Goal: Contribute content: Contribute content

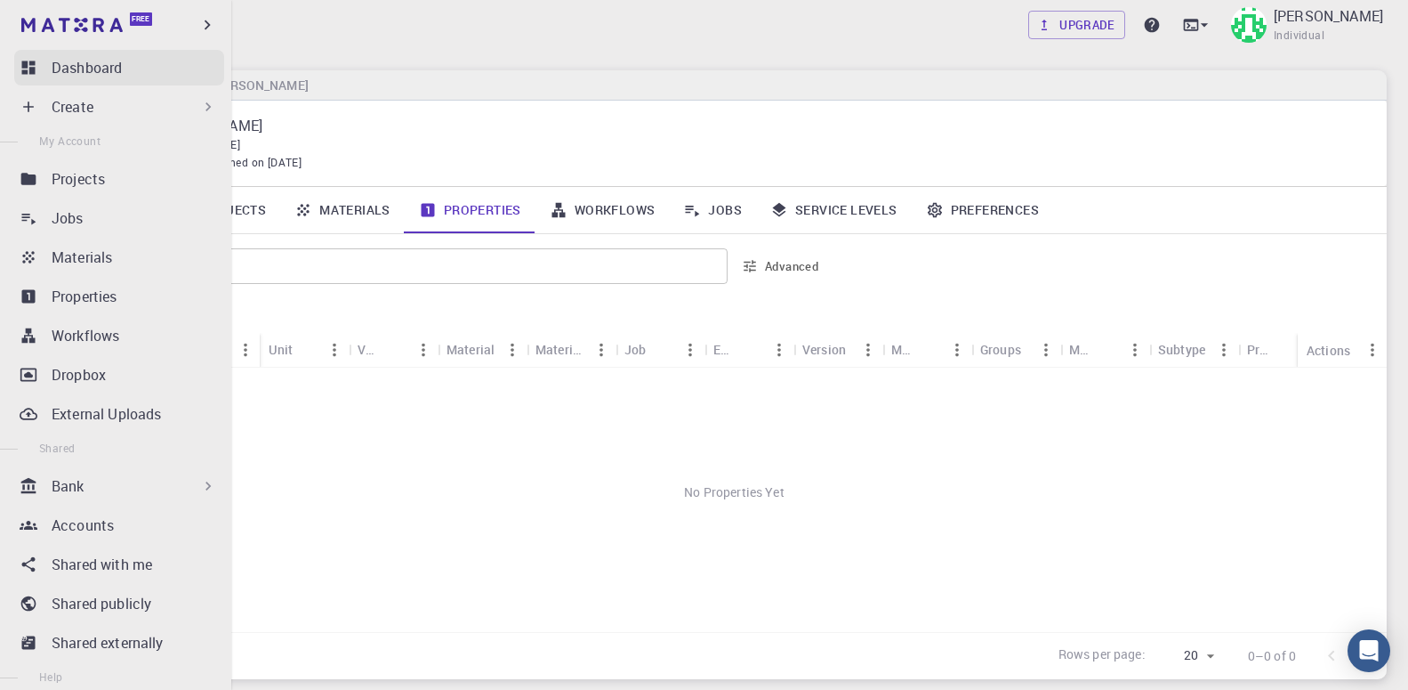
click at [67, 66] on p "Dashboard" at bounding box center [87, 67] width 70 height 21
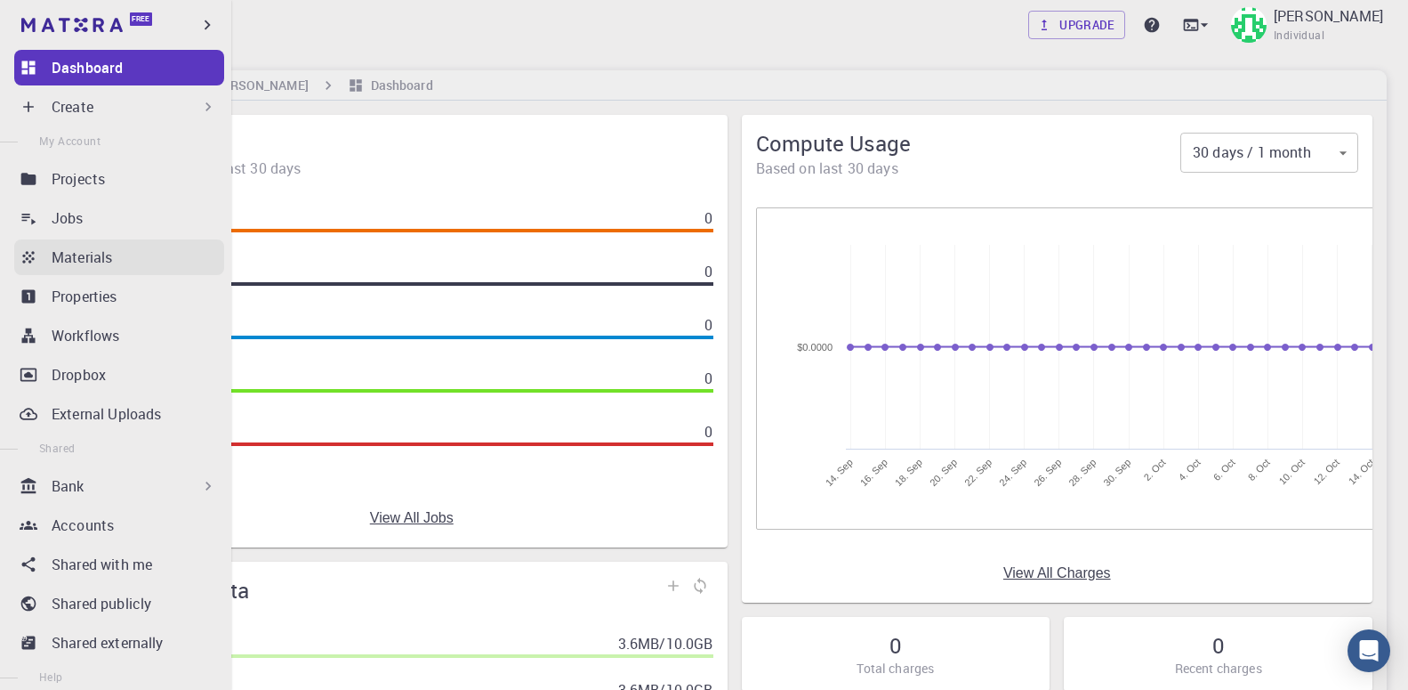
click at [112, 266] on p "Materials" at bounding box center [82, 256] width 60 height 21
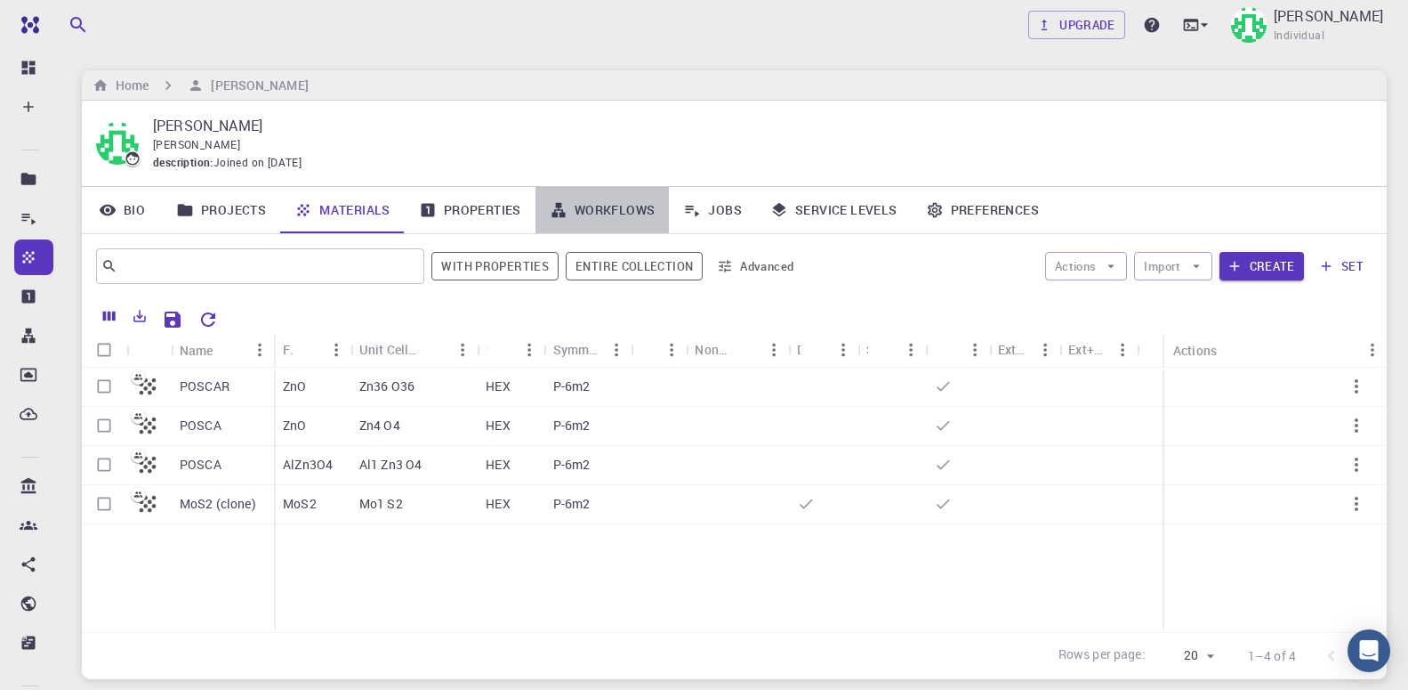
click at [601, 216] on link "Workflows" at bounding box center [603, 210] width 134 height 46
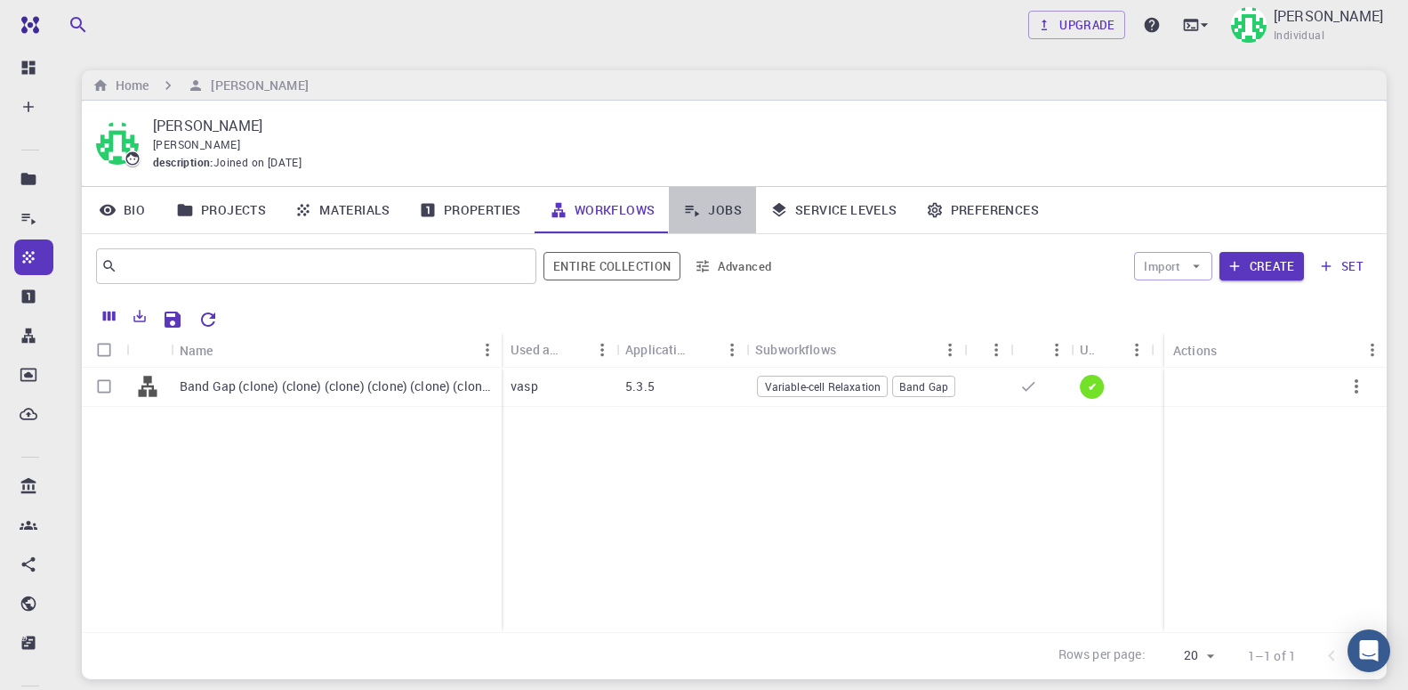
click at [709, 214] on link "Jobs" at bounding box center [712, 210] width 87 height 46
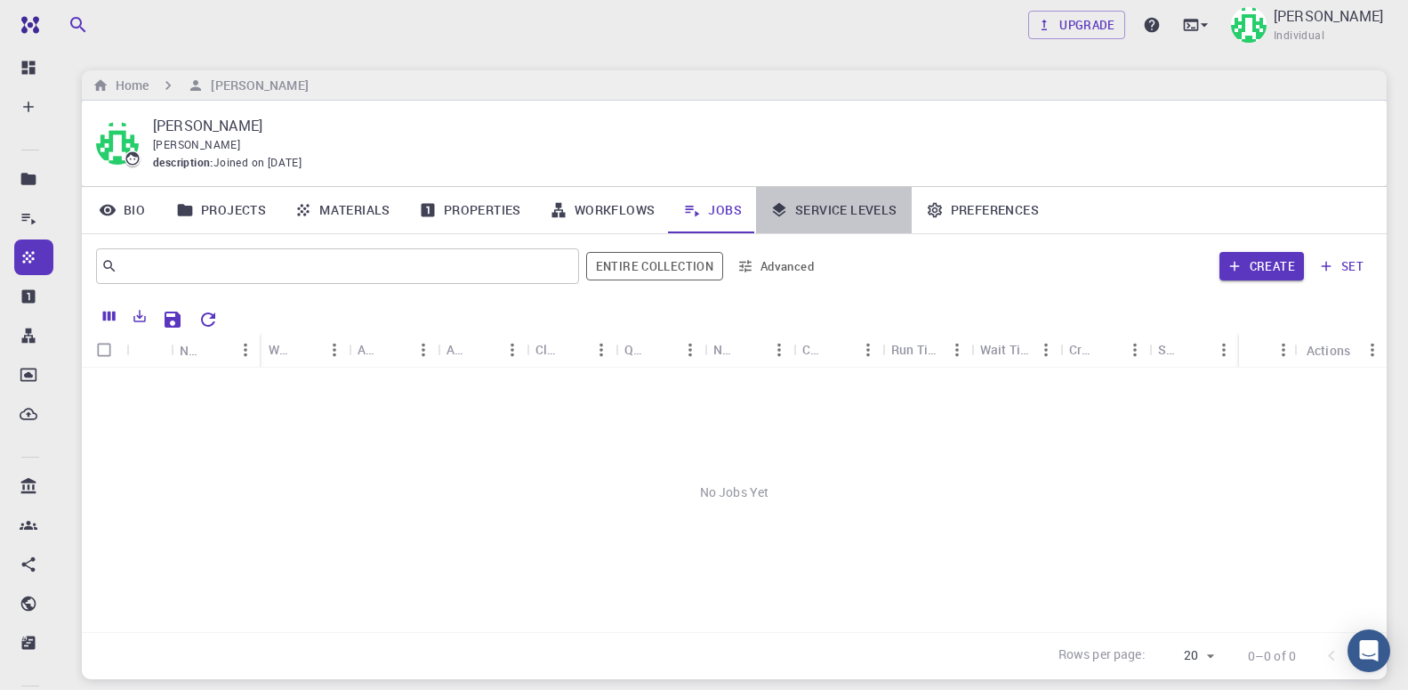
click at [816, 212] on link "Service Levels" at bounding box center [834, 210] width 156 height 46
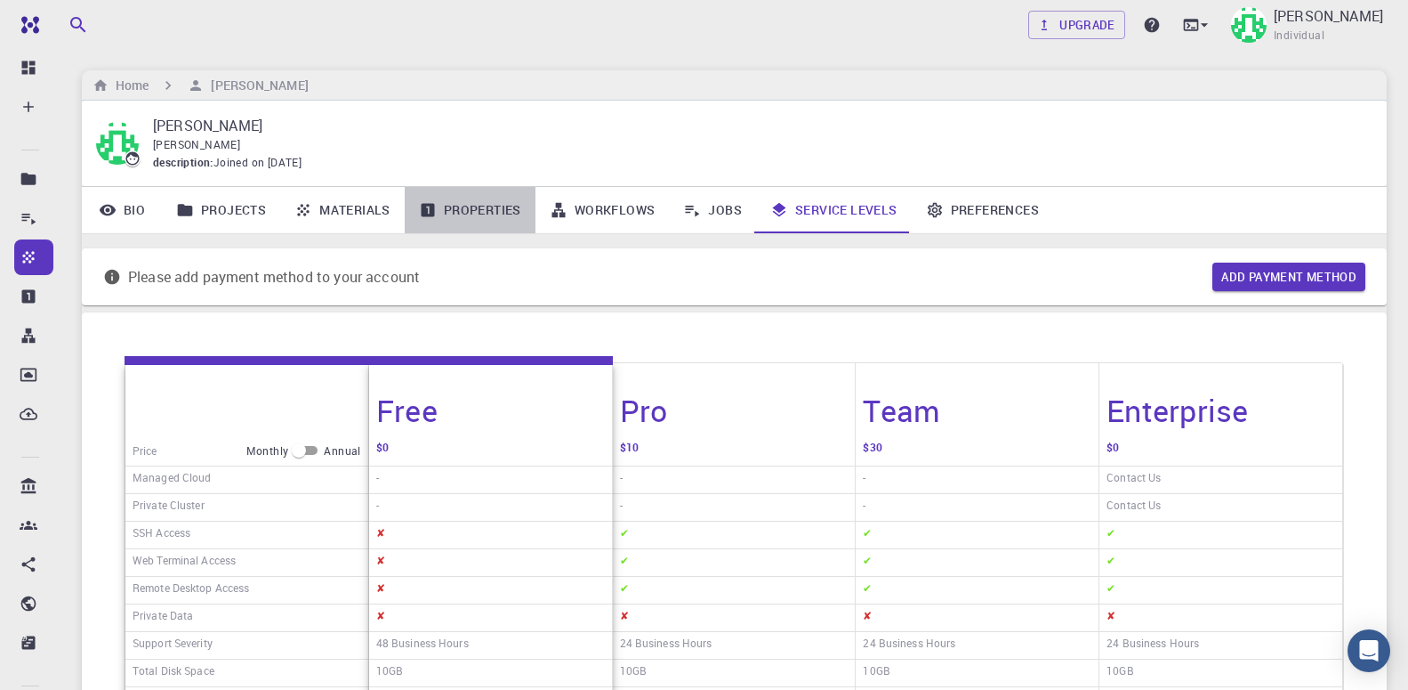
click at [482, 213] on link "Properties" at bounding box center [470, 210] width 131 height 46
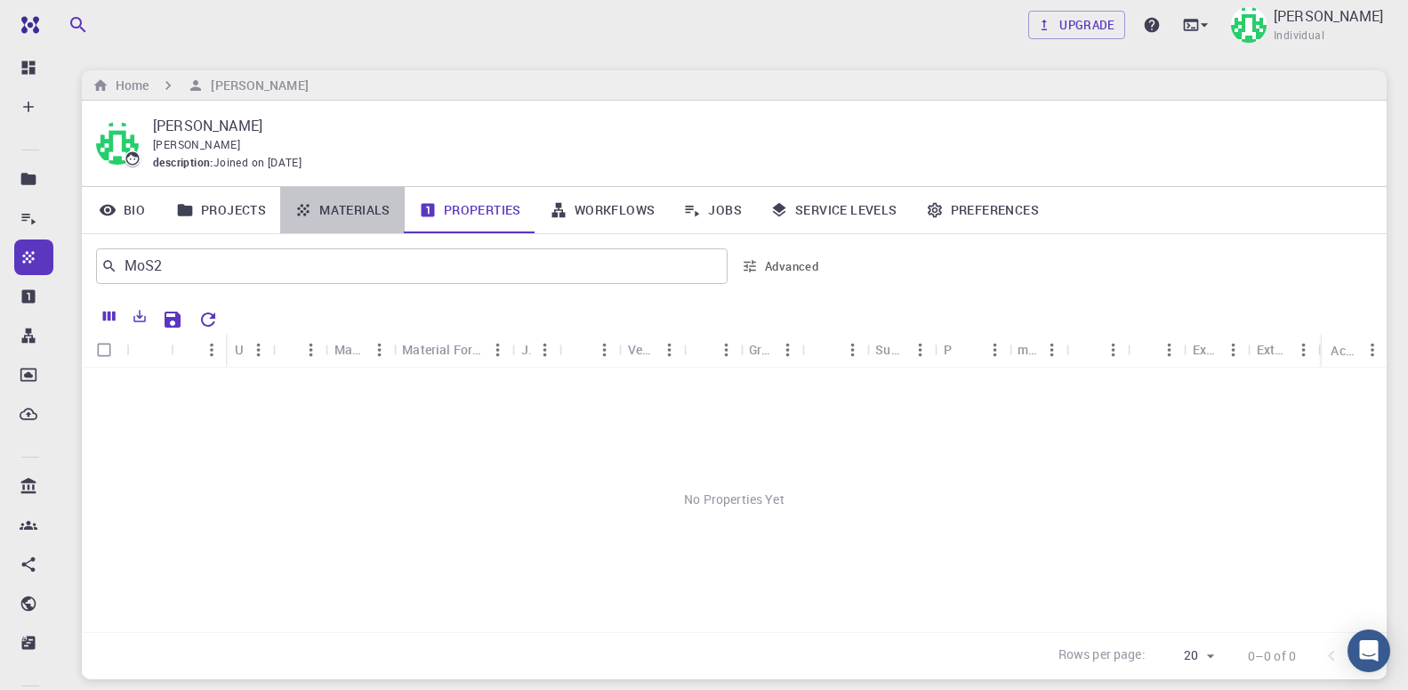
click at [338, 214] on link "Materials" at bounding box center [342, 210] width 125 height 46
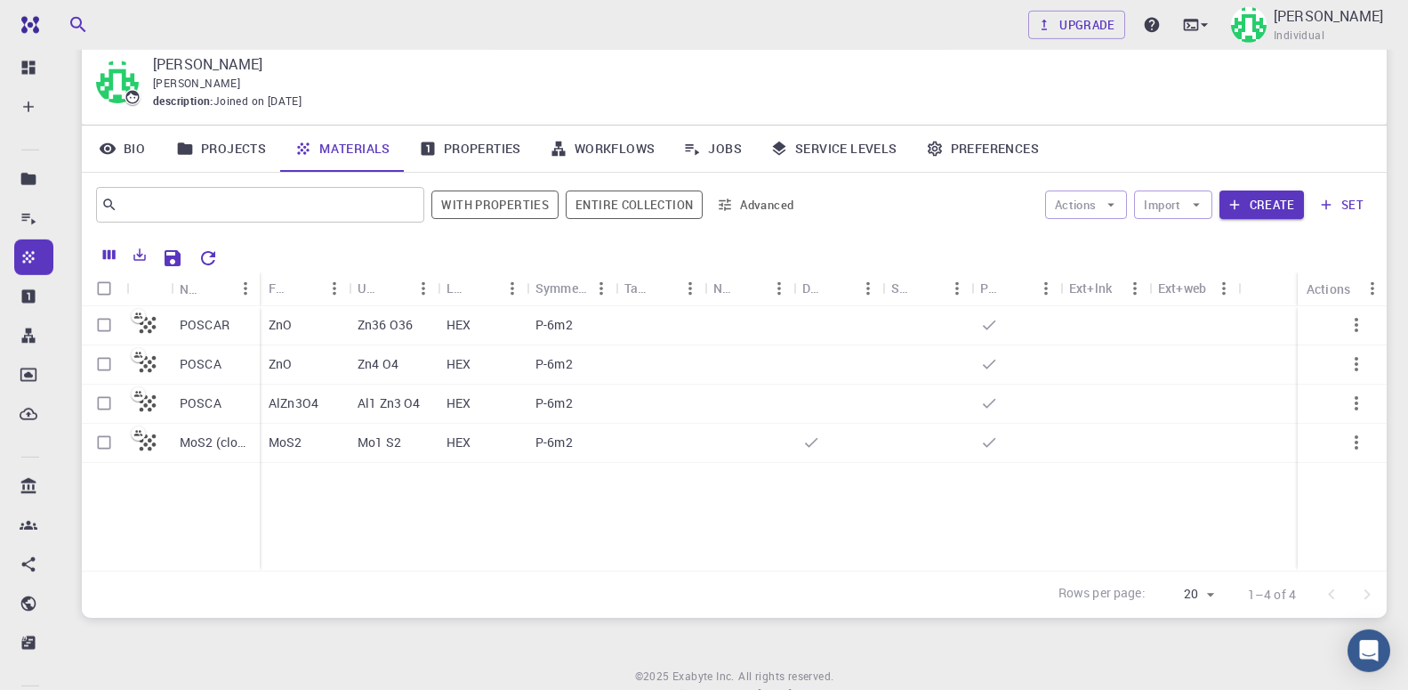
scroll to position [91, 0]
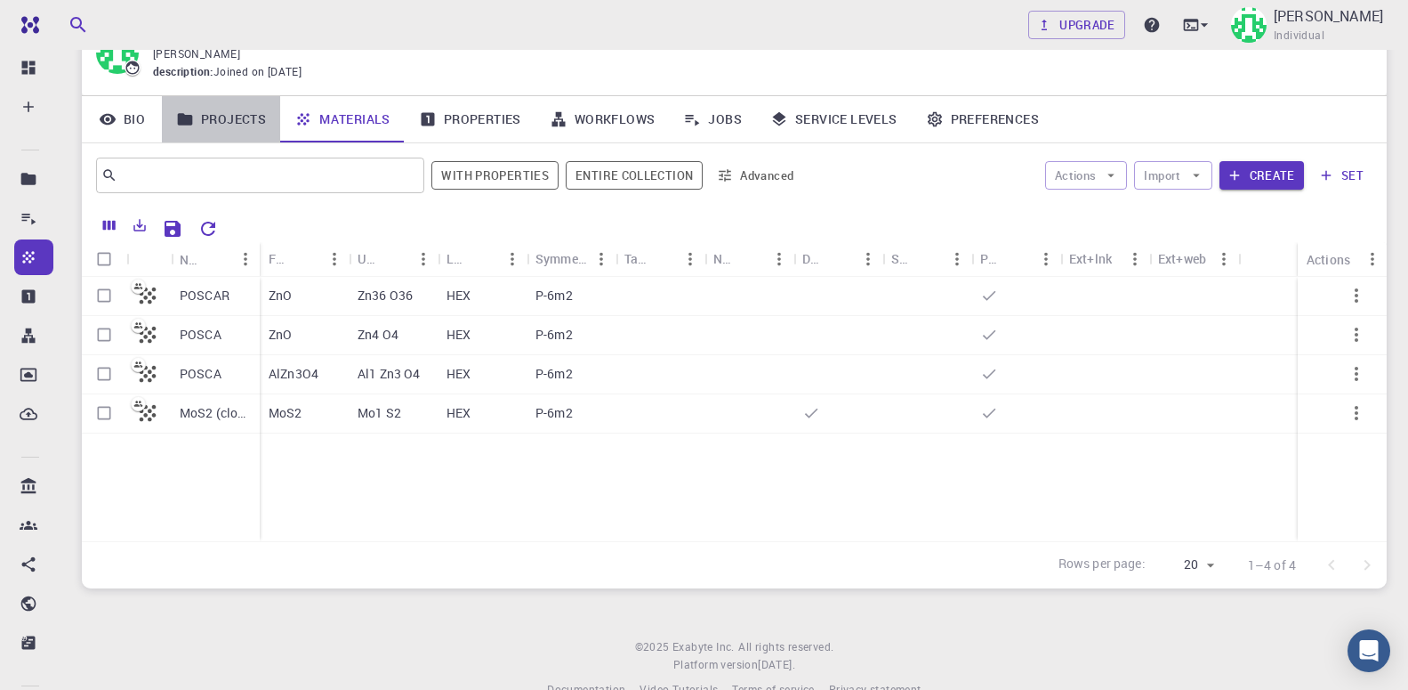
click at [239, 117] on link "Projects" at bounding box center [221, 119] width 118 height 46
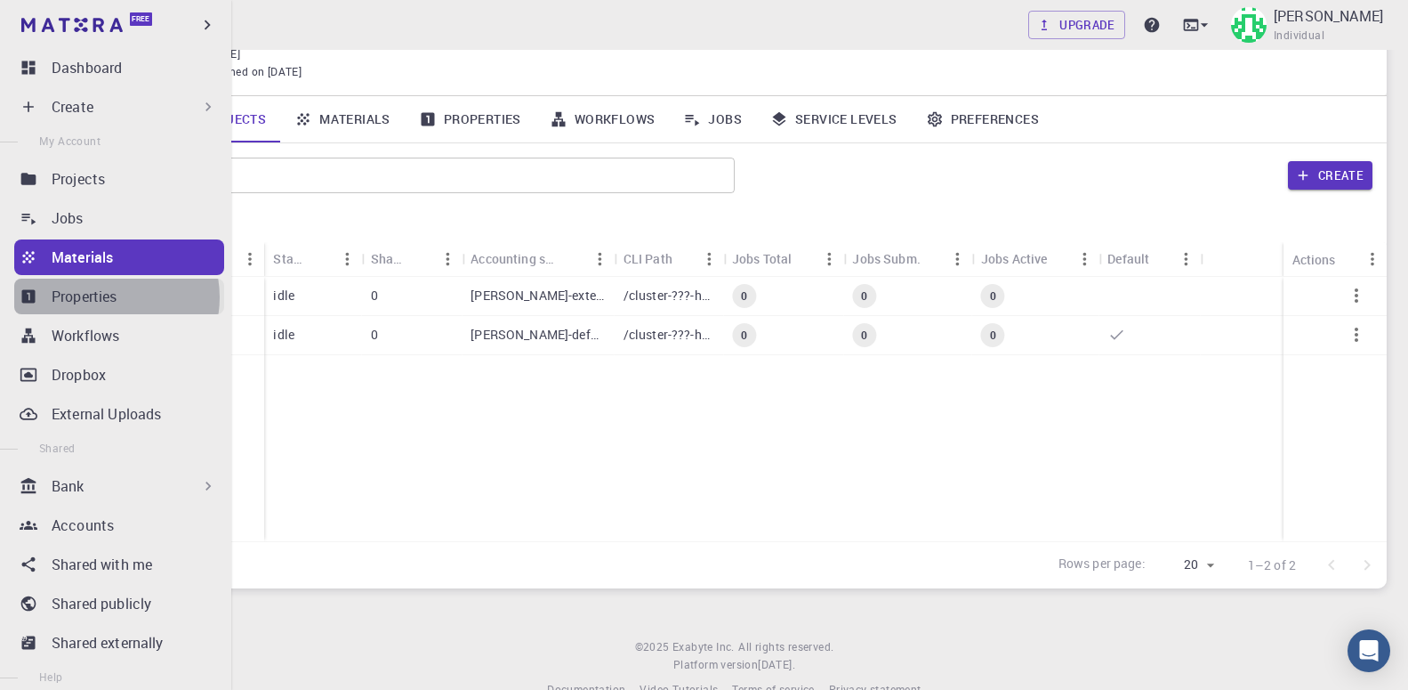
click at [105, 297] on p "Properties" at bounding box center [85, 296] width 66 height 21
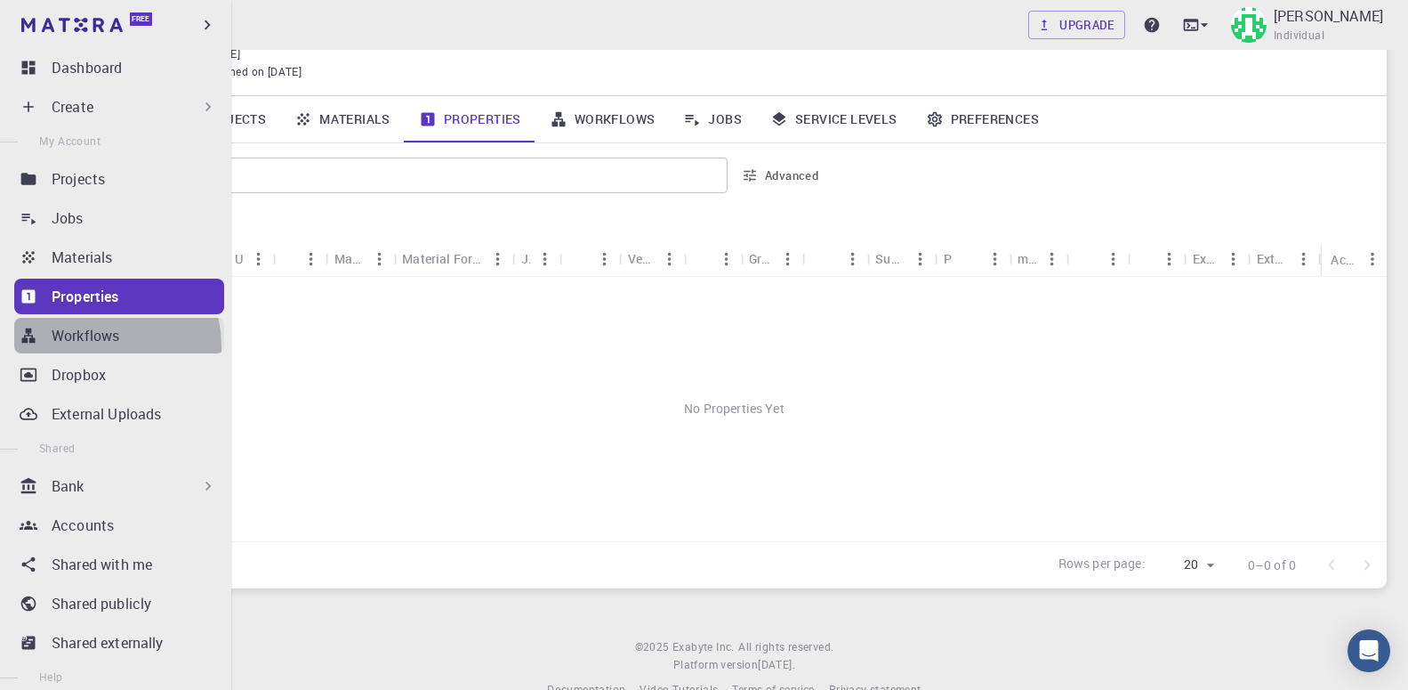
click at [90, 346] on link "Workflows" at bounding box center [119, 336] width 210 height 36
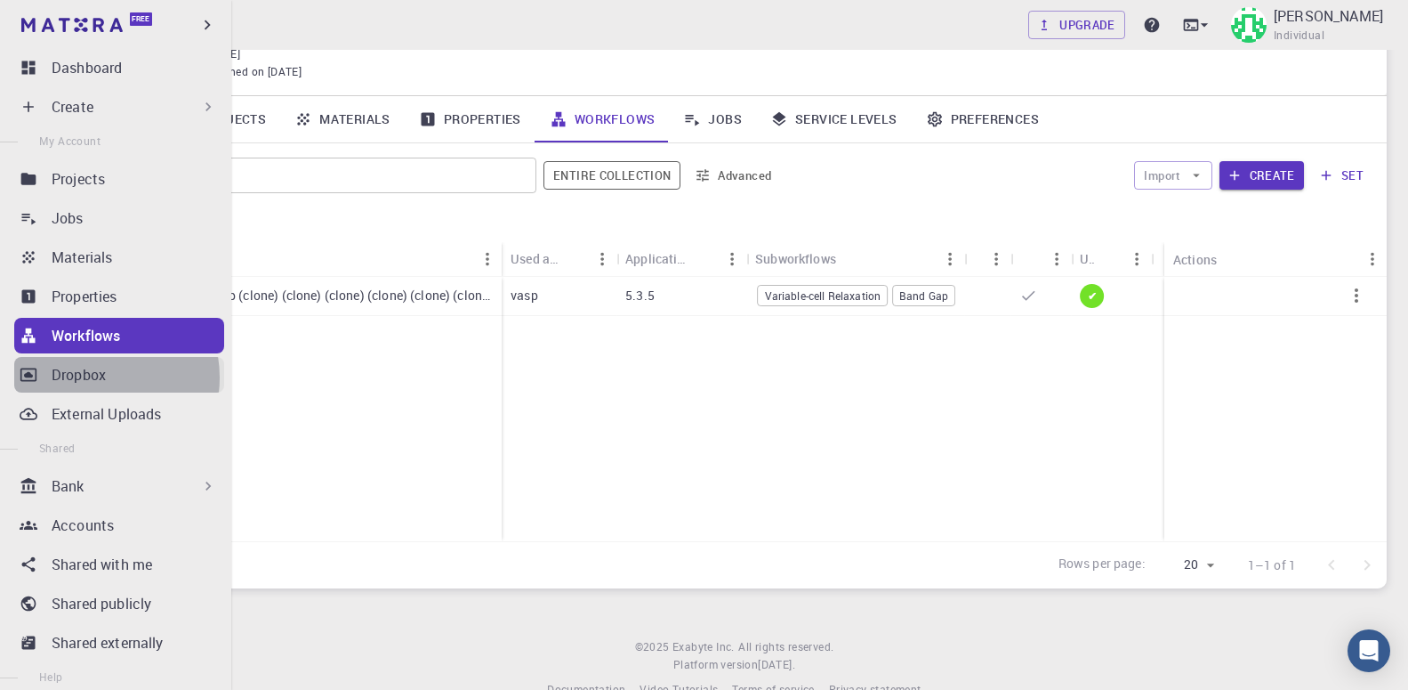
click at [90, 377] on p "Dropbox" at bounding box center [79, 374] width 54 height 21
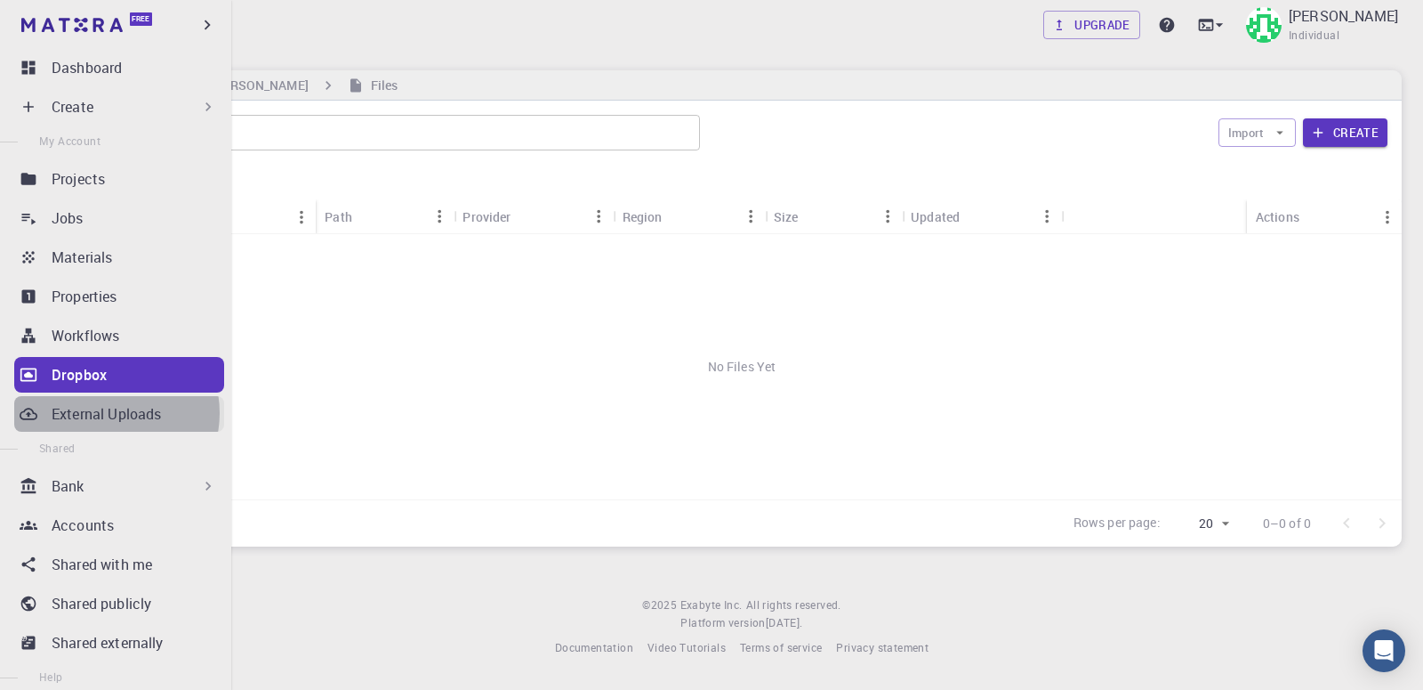
click at [107, 413] on p "External Uploads" at bounding box center [106, 413] width 109 height 21
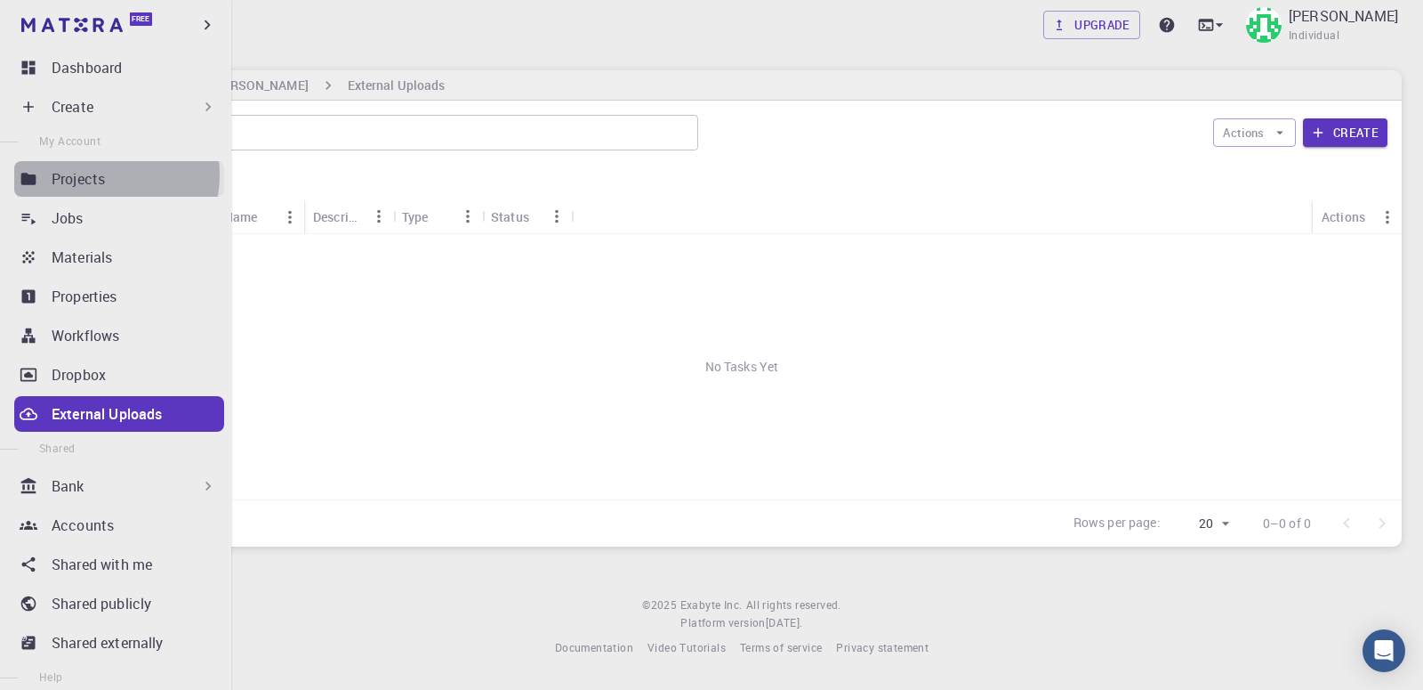
click at [84, 174] on p "Projects" at bounding box center [78, 178] width 53 height 21
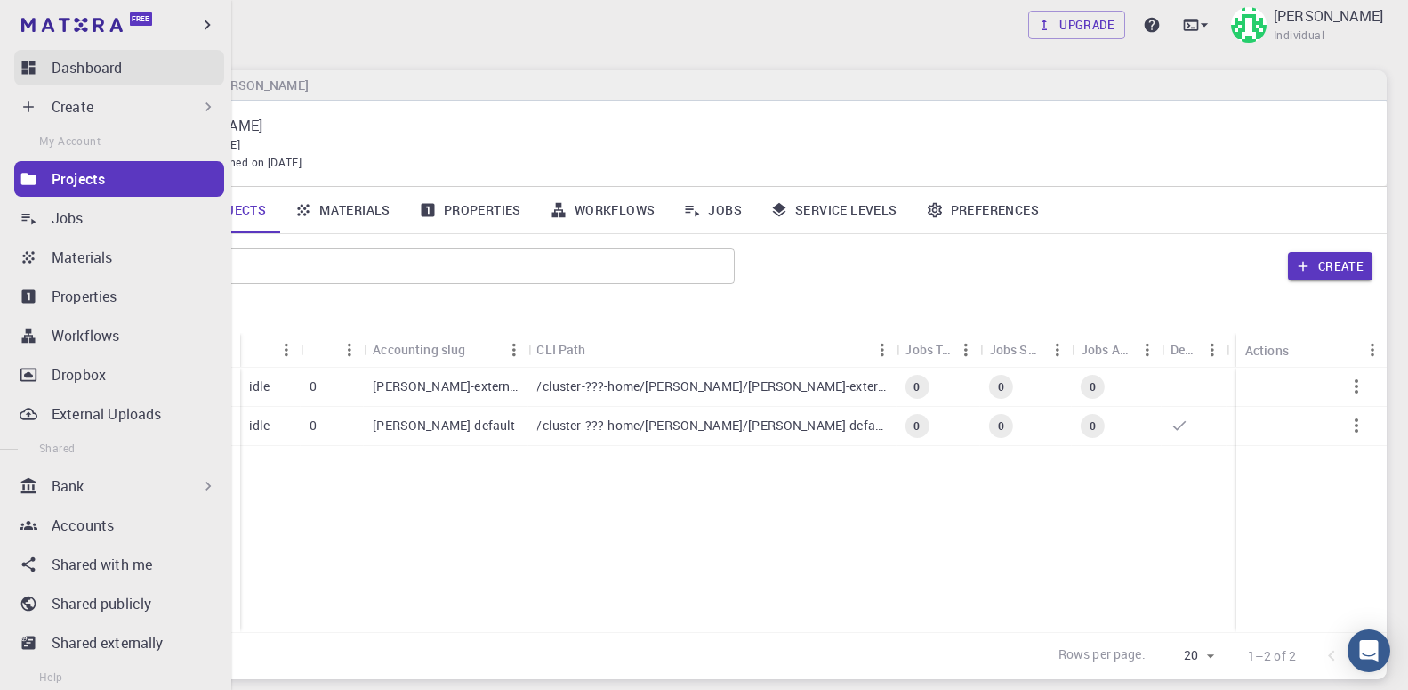
click at [93, 77] on p "Dashboard" at bounding box center [87, 67] width 70 height 21
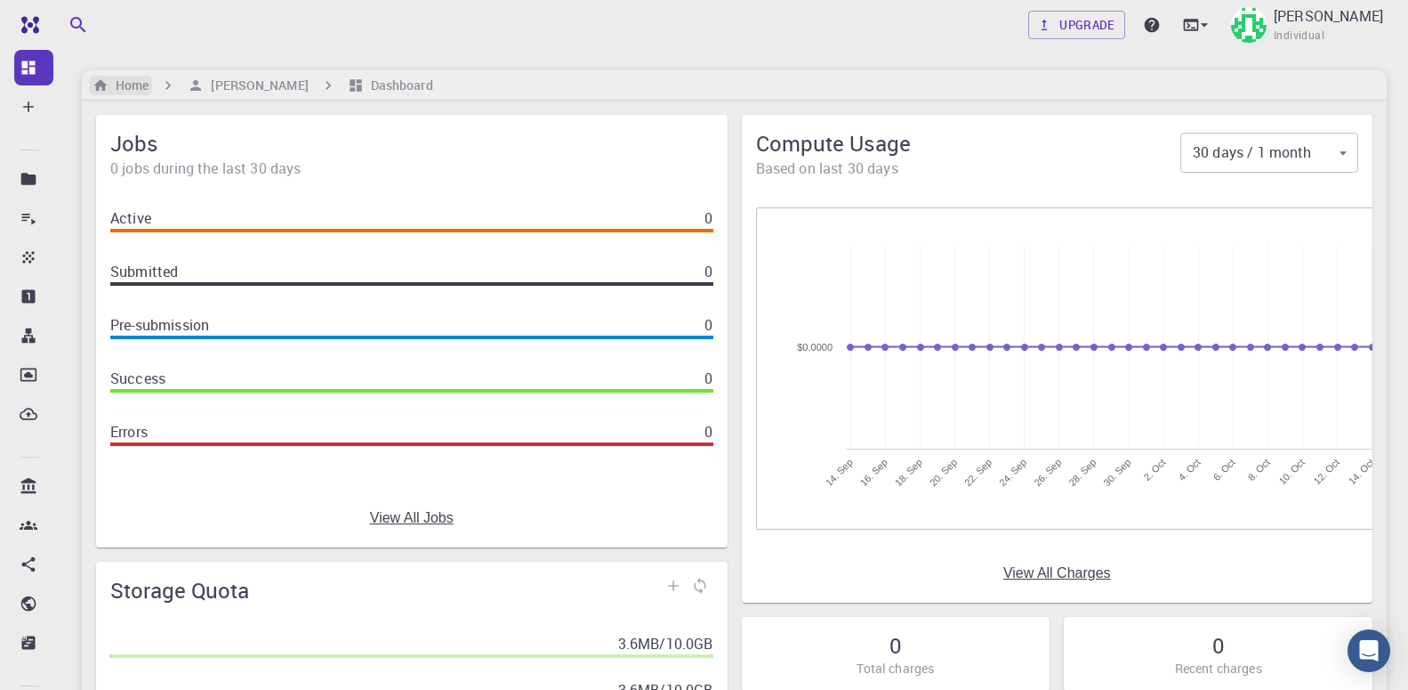
click at [134, 82] on h6 "Home" at bounding box center [129, 86] width 40 height 20
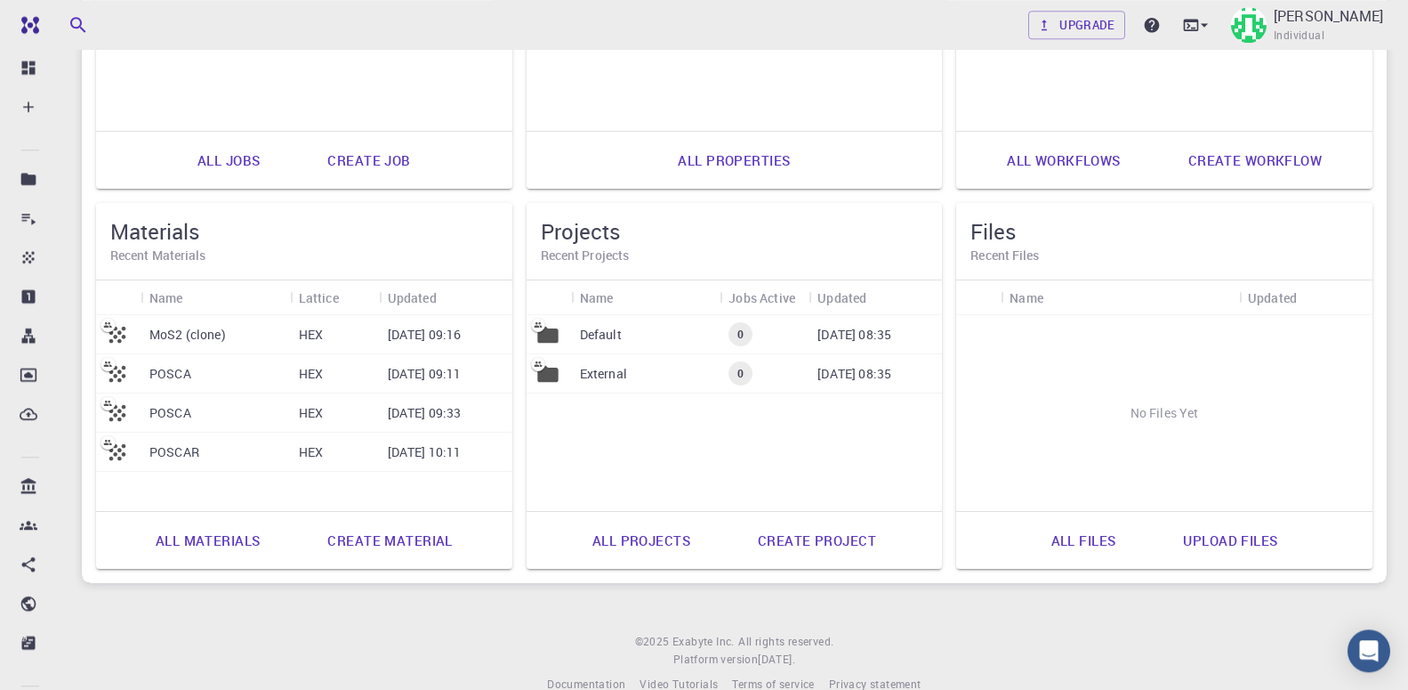
scroll to position [408, 0]
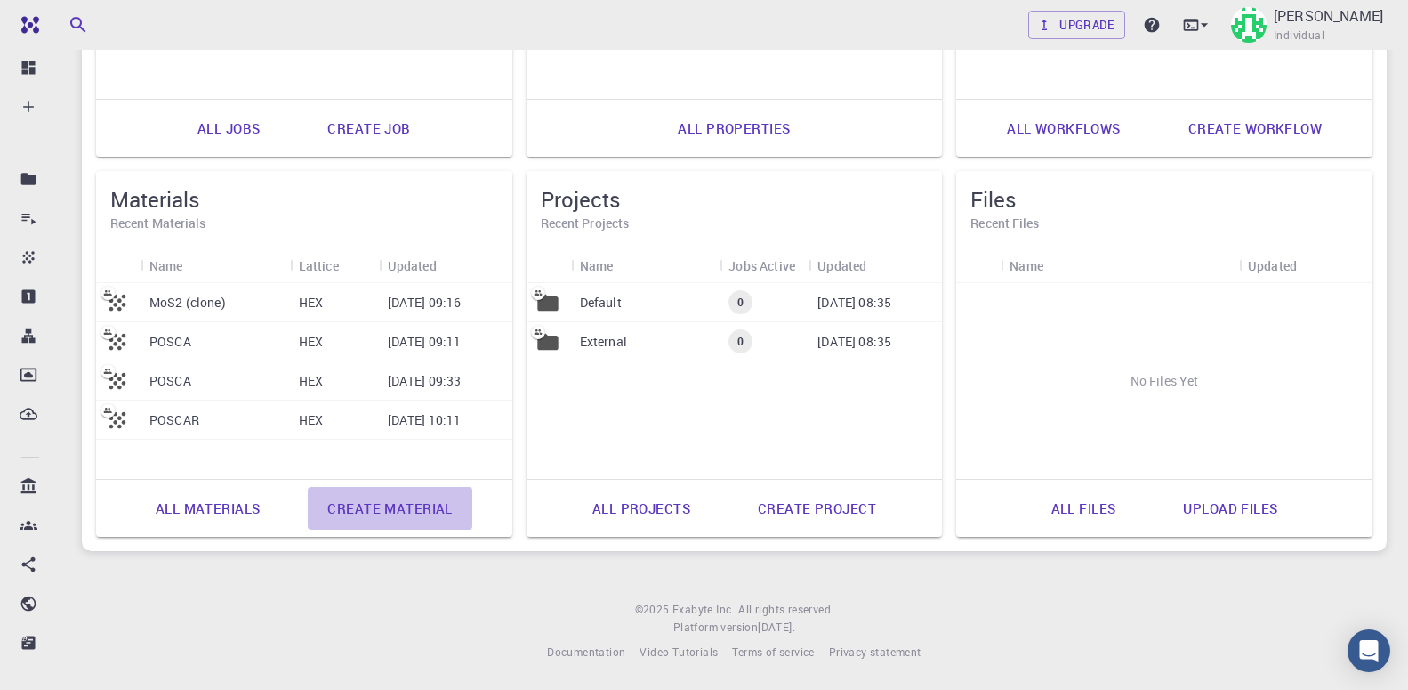
click at [407, 511] on link "Create material" at bounding box center [390, 508] width 164 height 43
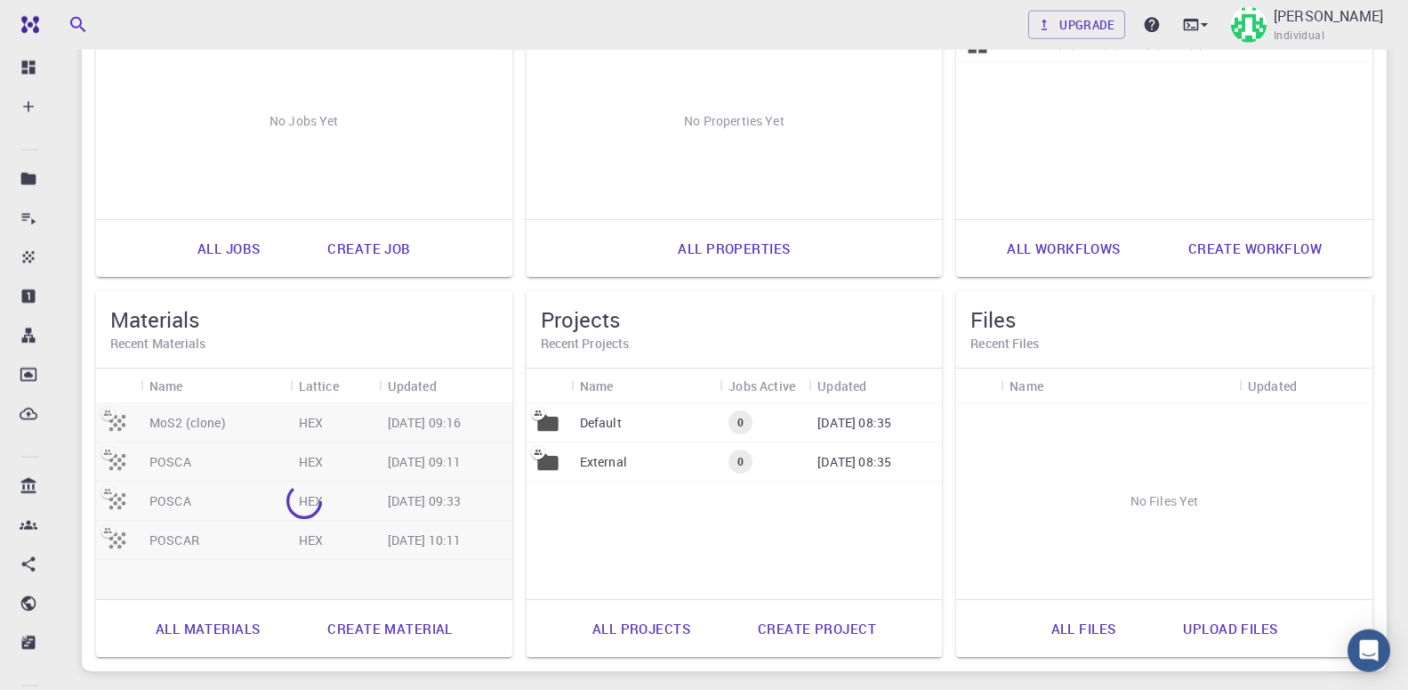
scroll to position [408, 0]
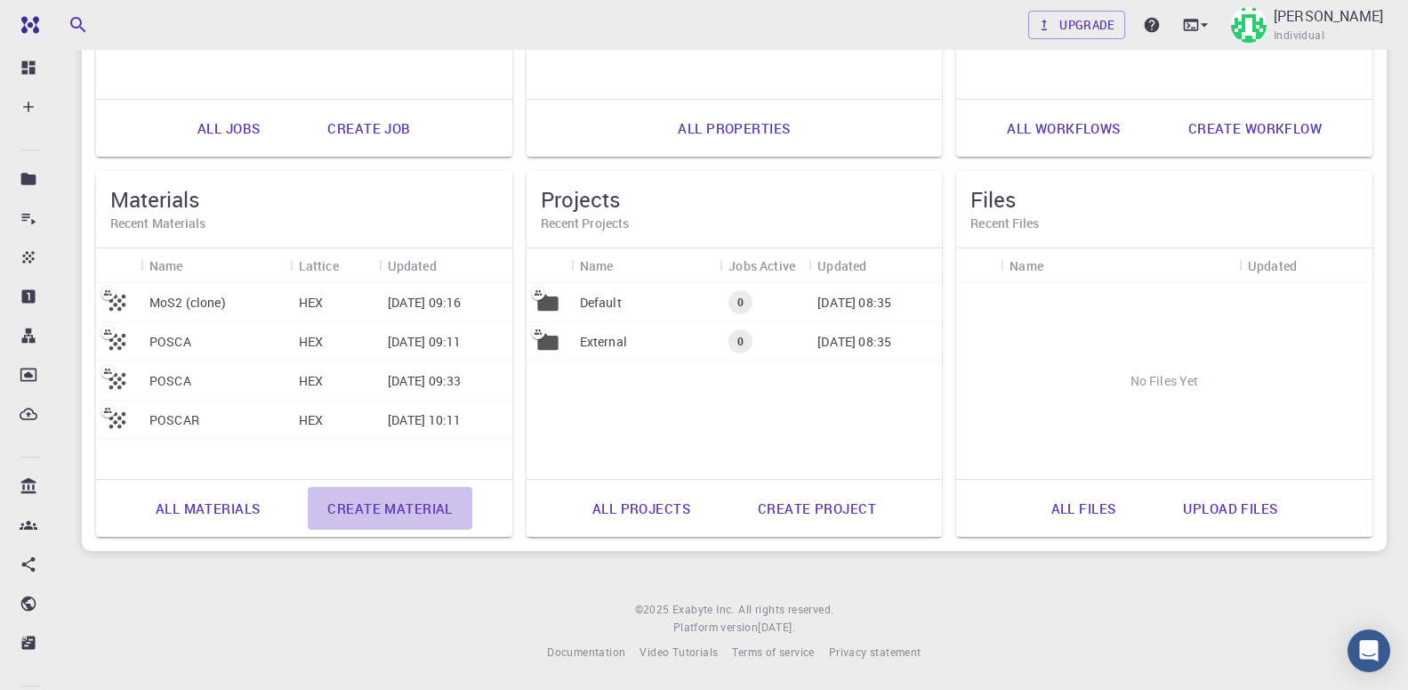
click at [389, 505] on link "Create material" at bounding box center [390, 508] width 164 height 43
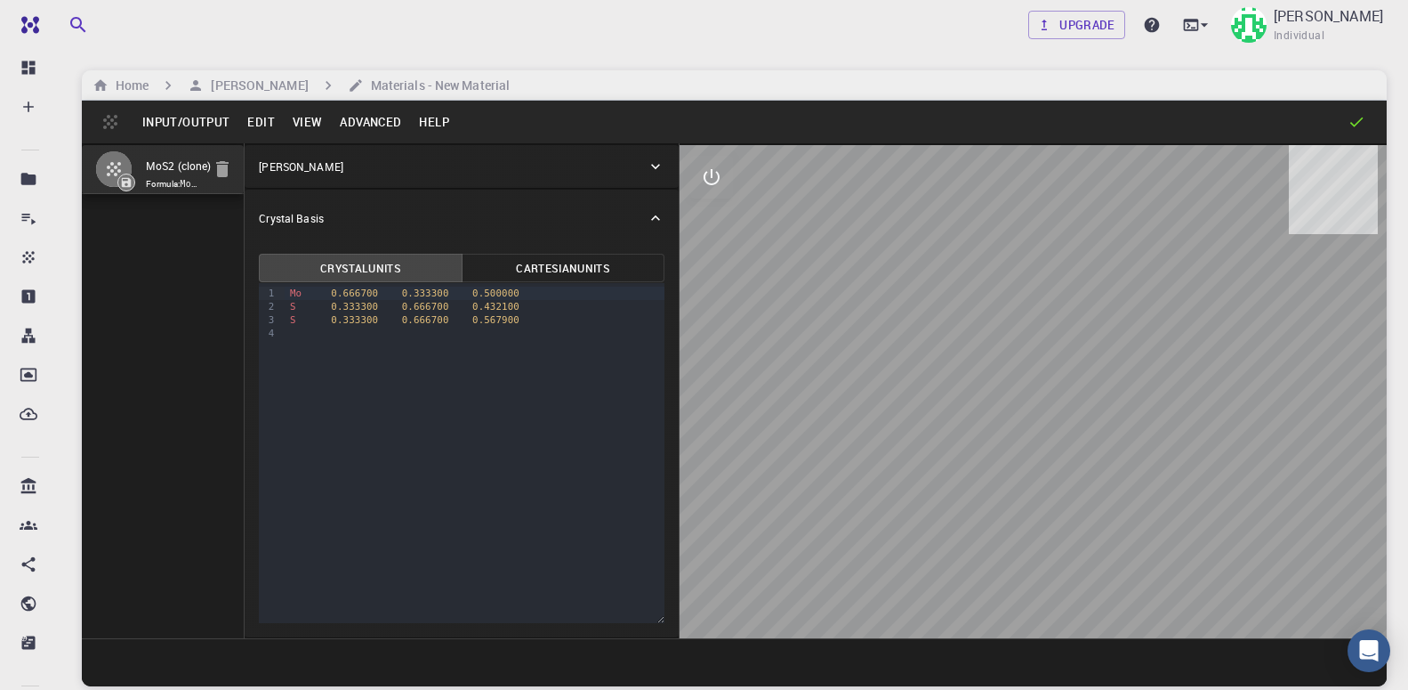
click at [344, 127] on button "Advanced" at bounding box center [370, 122] width 79 height 28
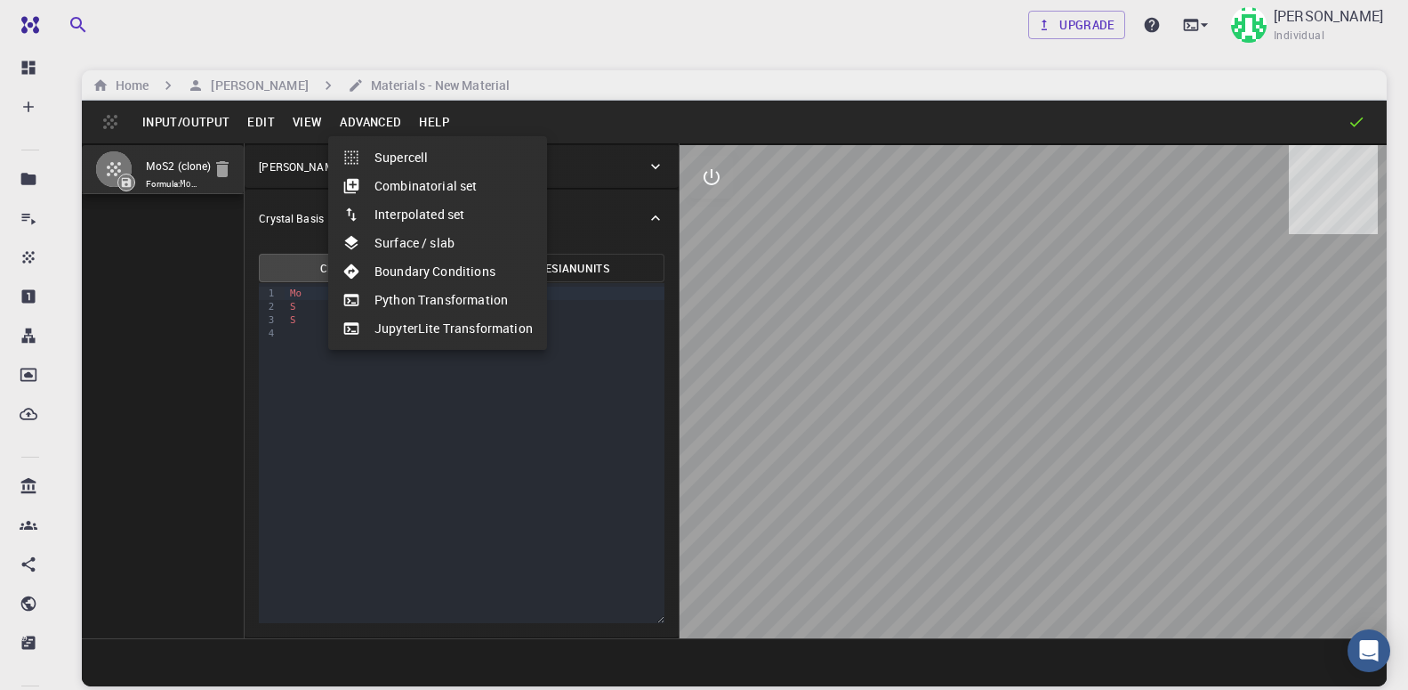
click at [183, 125] on div at bounding box center [704, 345] width 1408 height 690
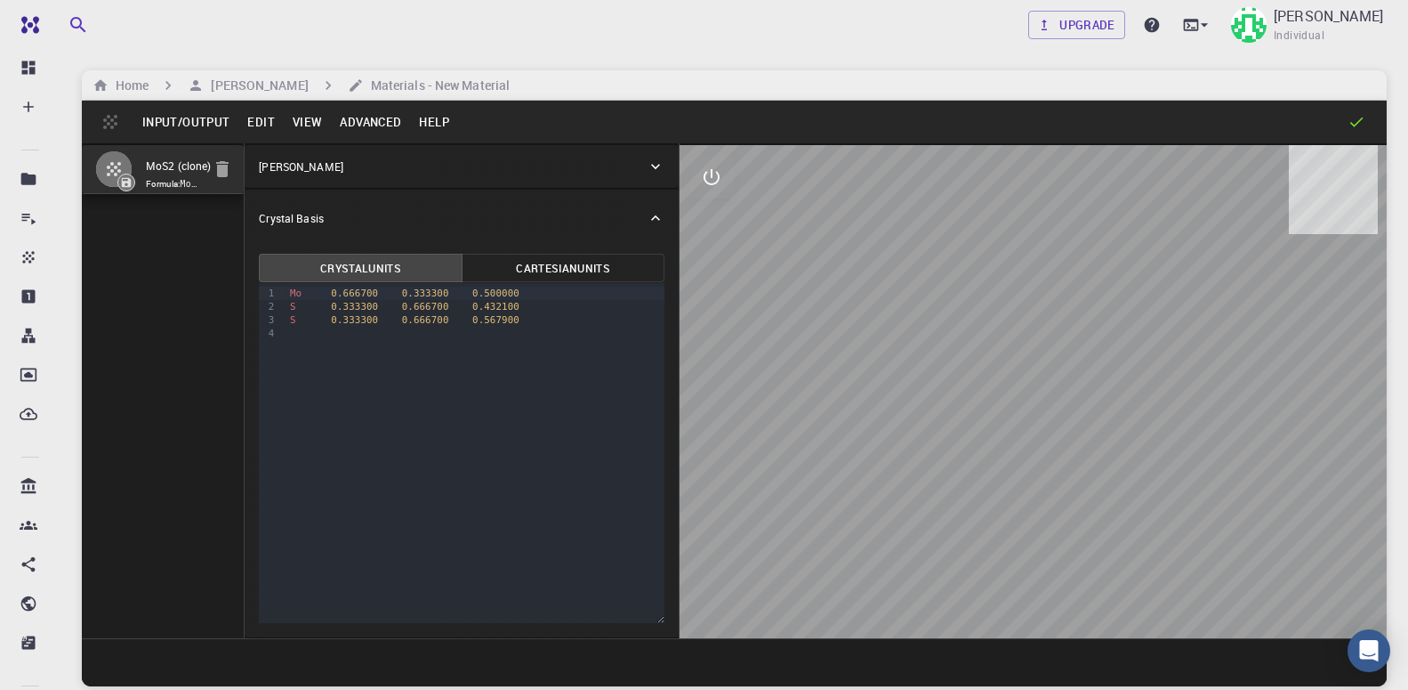
click at [198, 123] on button "Input/Output" at bounding box center [185, 122] width 105 height 28
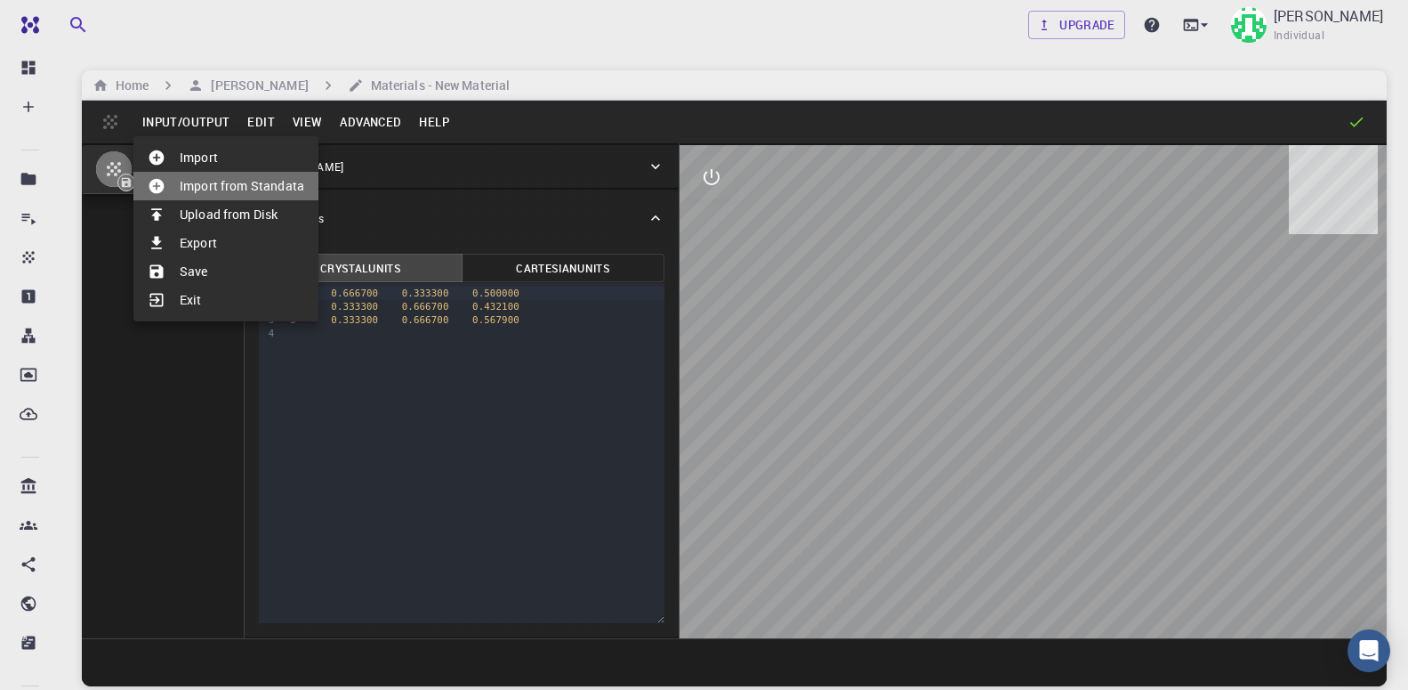
click at [250, 192] on li "Import from Standata" at bounding box center [225, 186] width 185 height 28
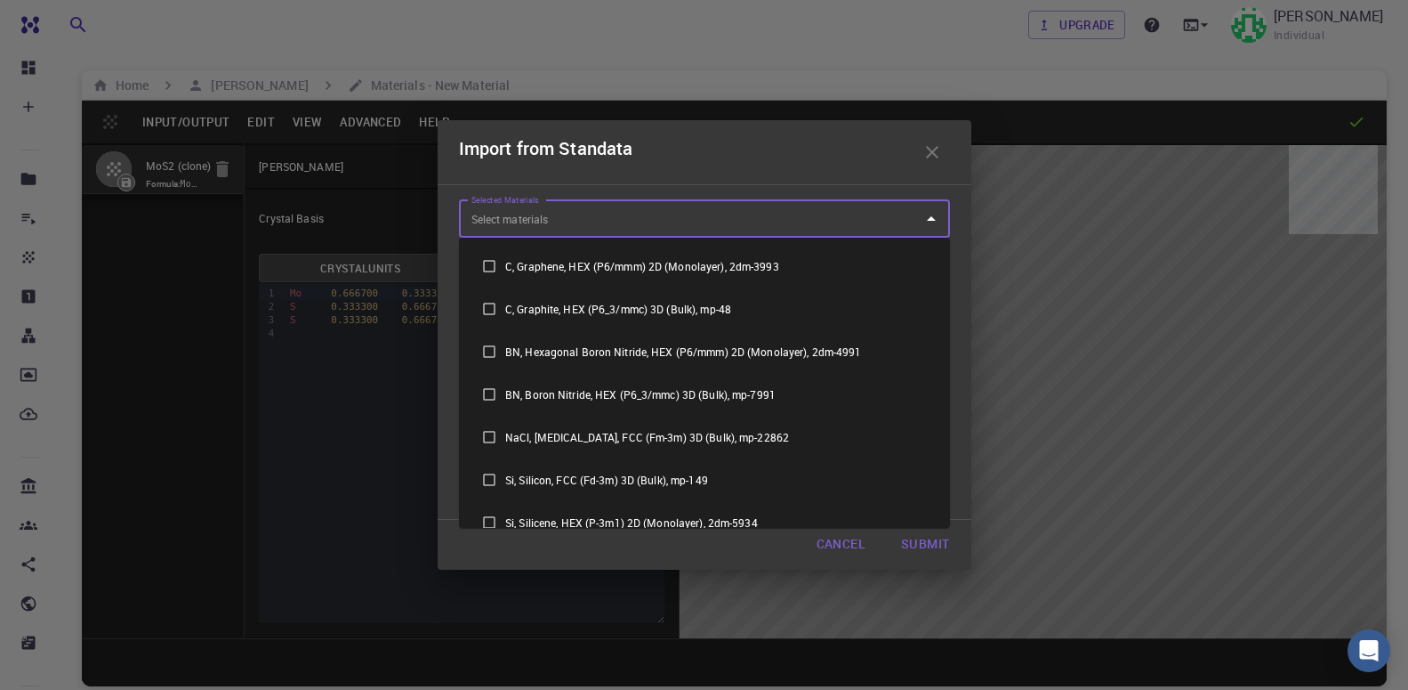
click at [544, 213] on input "Selected Materials" at bounding box center [691, 218] width 448 height 28
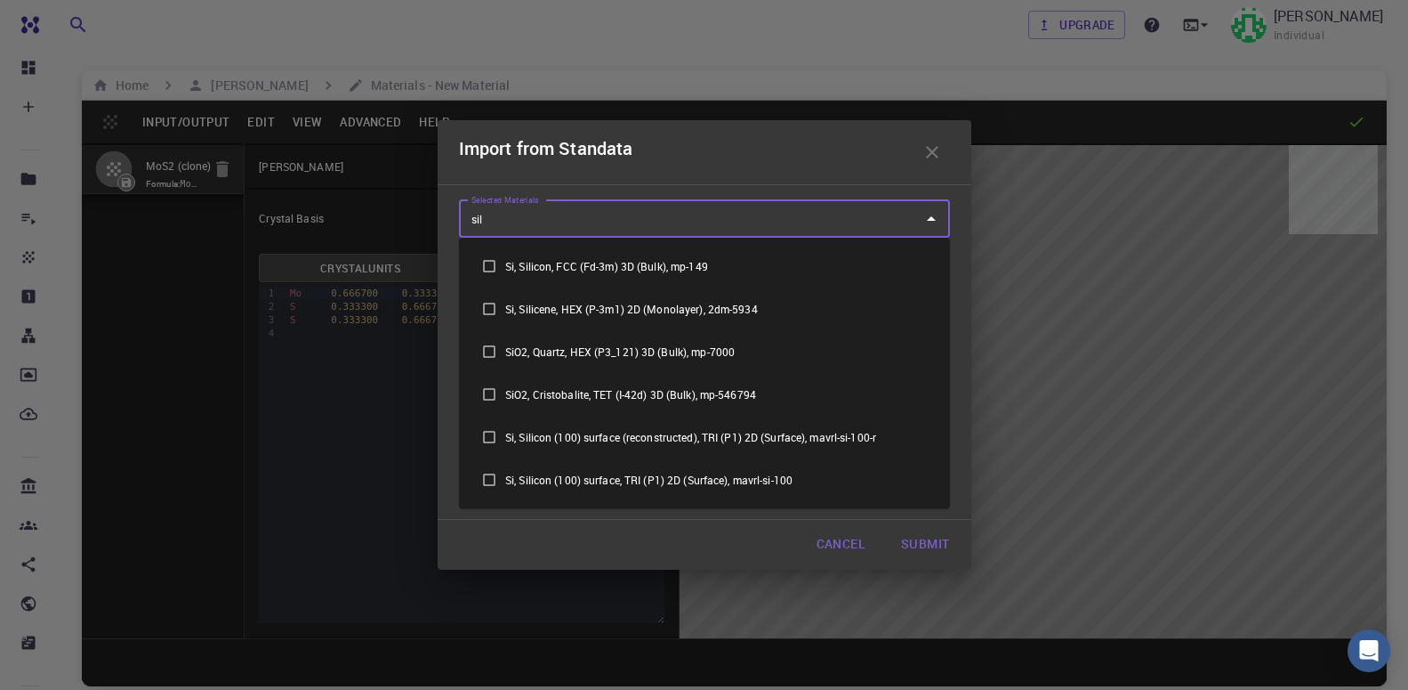
type input "sili"
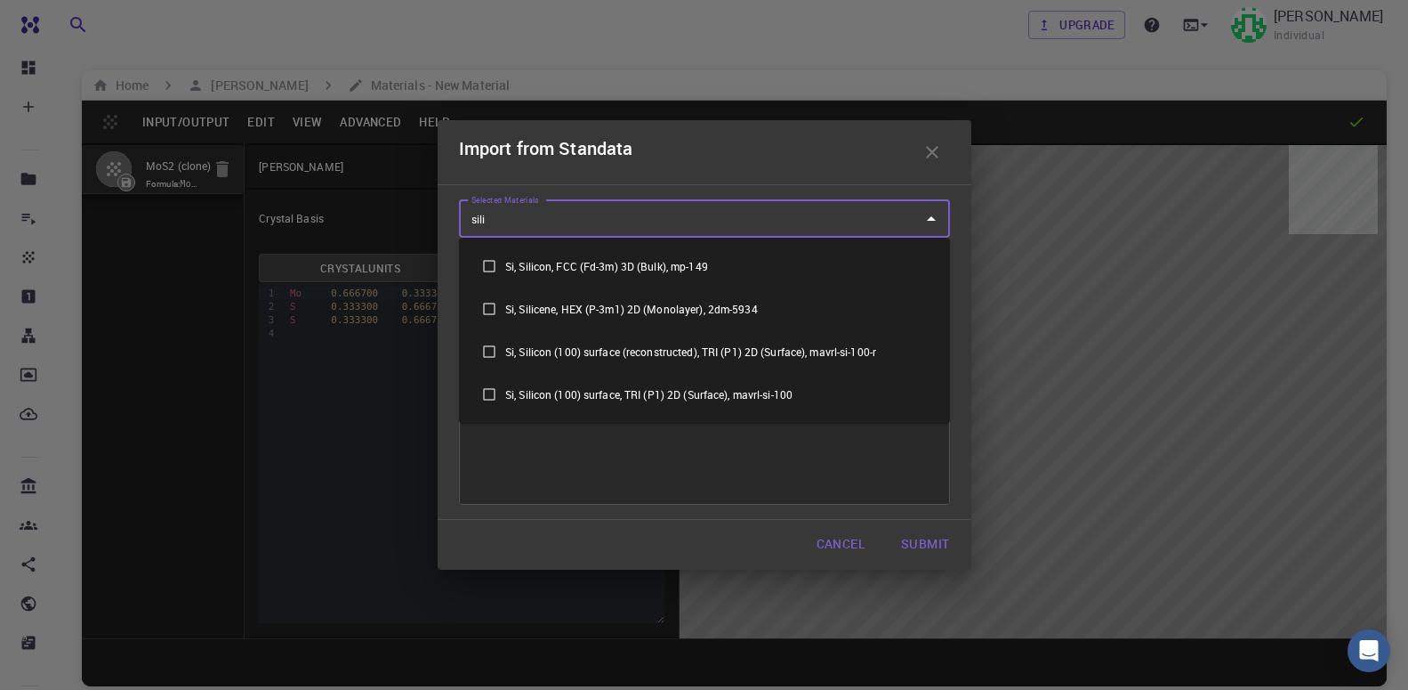
click at [491, 311] on input "checkbox" at bounding box center [489, 309] width 32 height 32
checkbox input "true"
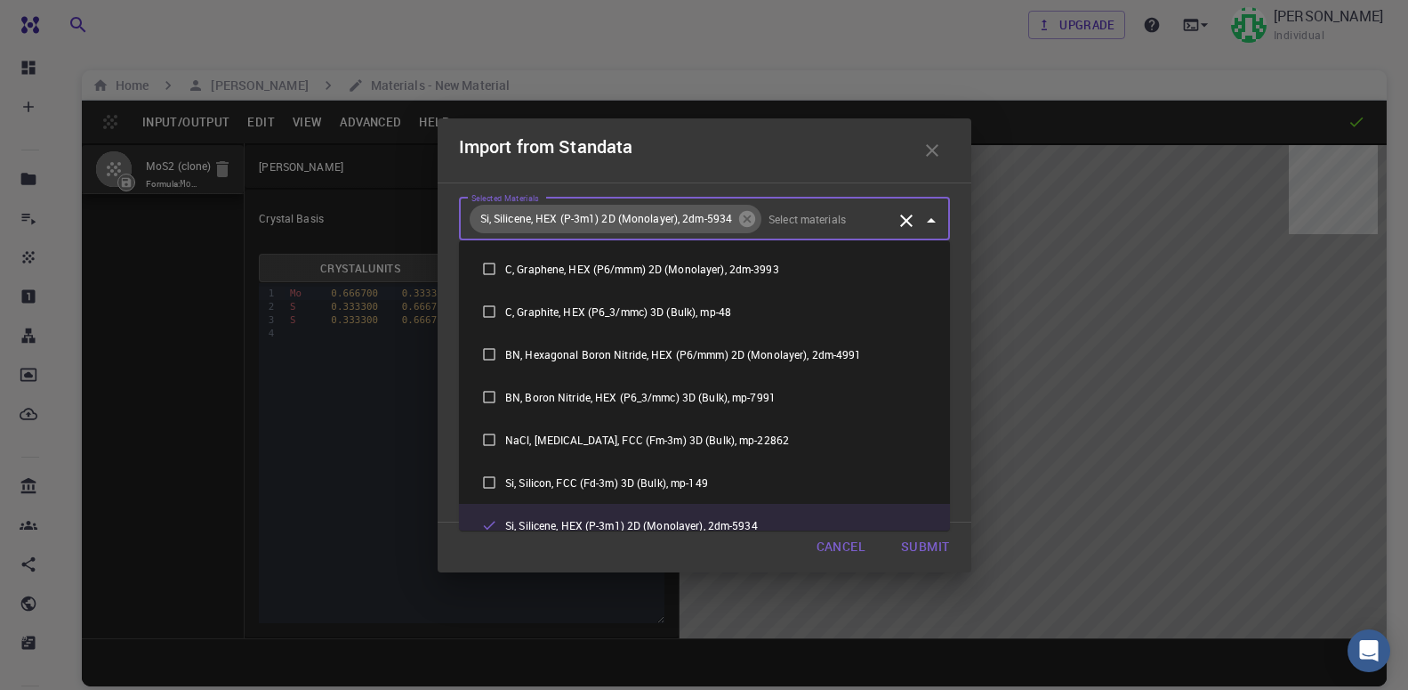
scroll to position [16, 0]
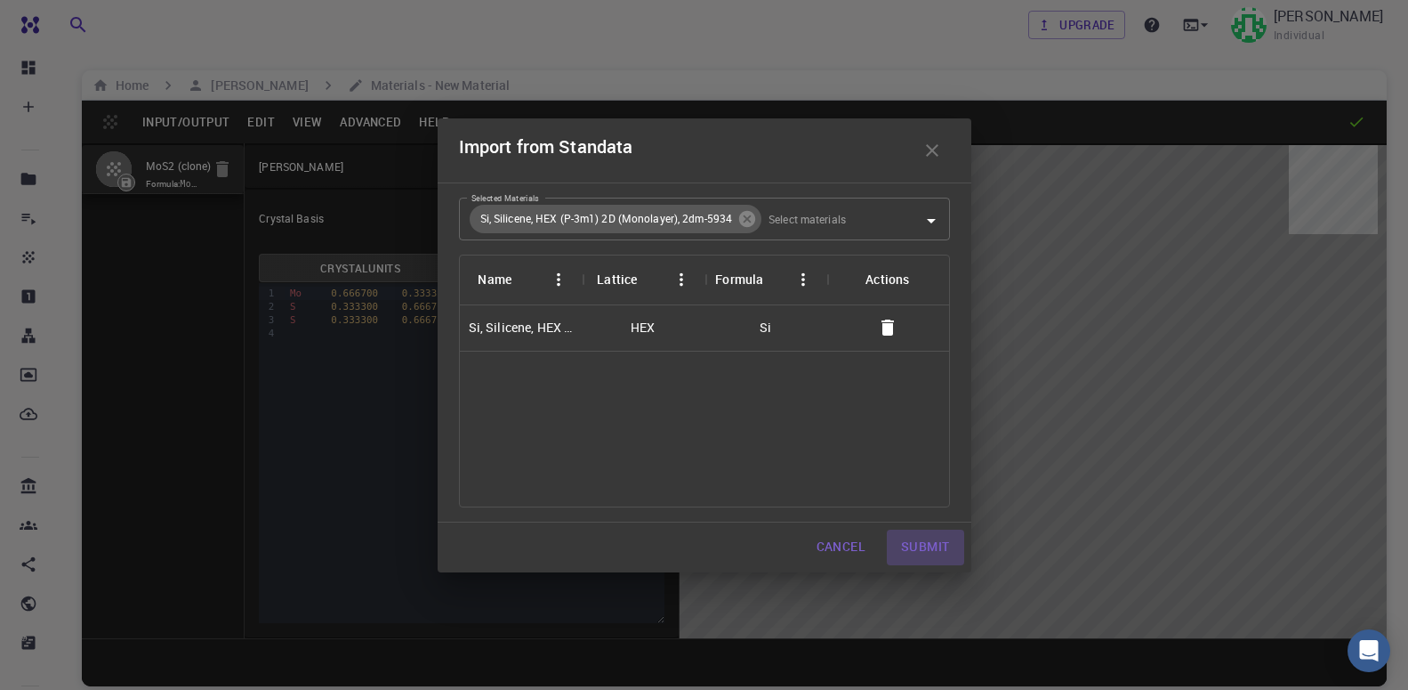
click at [929, 549] on button "Submit" at bounding box center [925, 547] width 77 height 36
type input "3.19622247792938"
type input "119.999995053606"
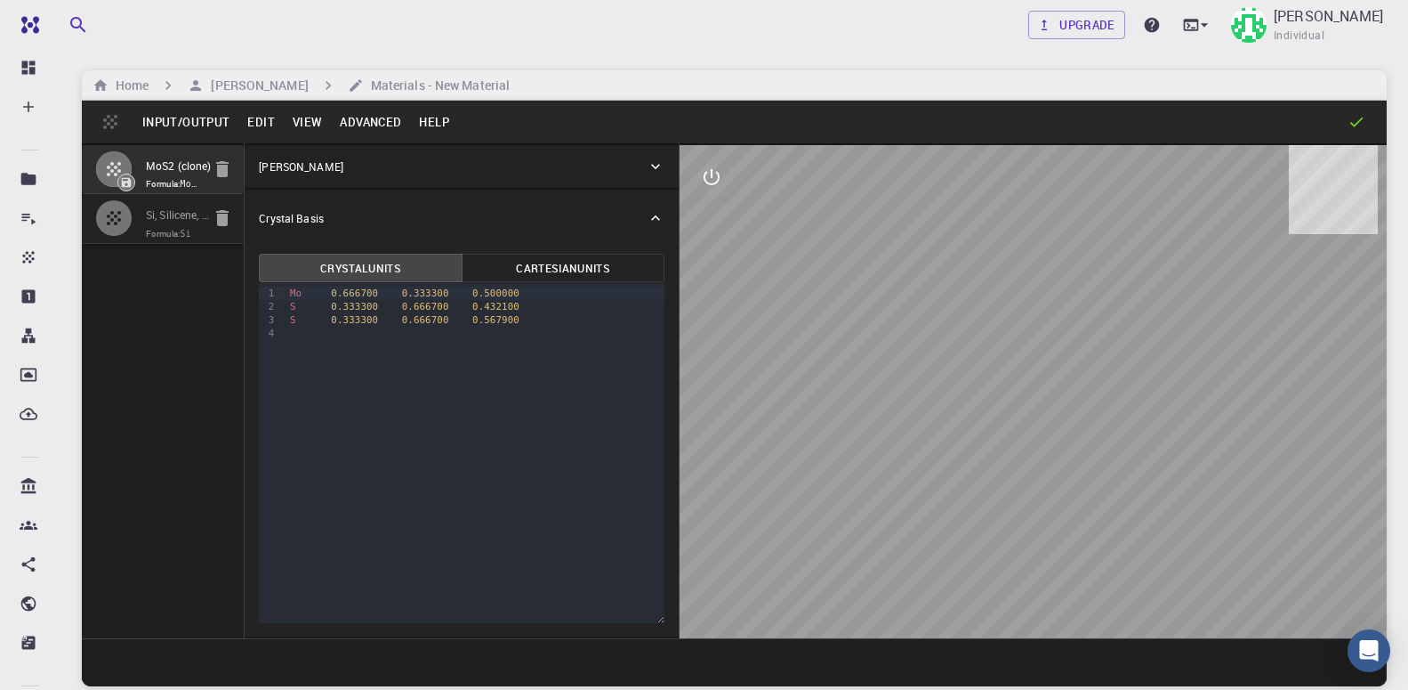
click at [187, 226] on input "Si, Silicene, HEX (P-3m1) 2D (Monolayer), 2dm-5934" at bounding box center [179, 216] width 67 height 20
type input "3.875909"
type input "3.875457"
type input "20.688228"
type input "120.0039"
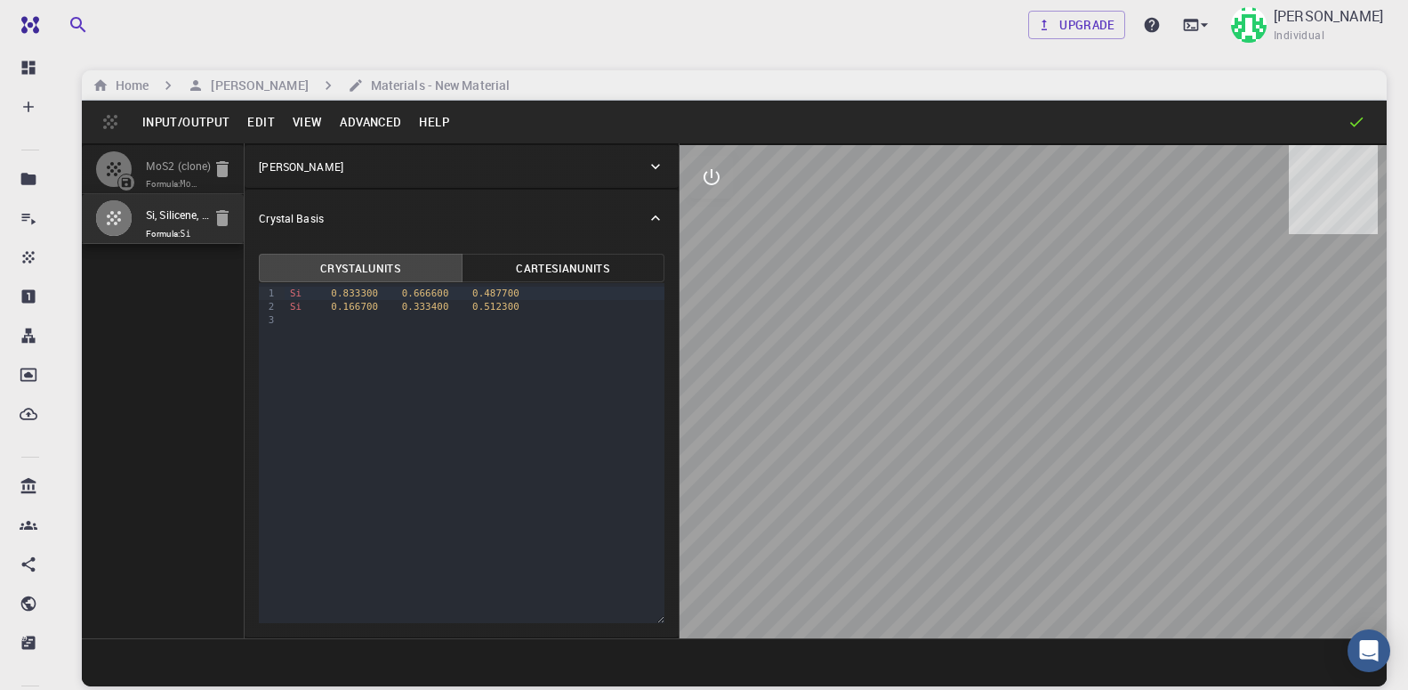
click at [137, 228] on div at bounding box center [121, 218] width 50 height 36
click at [107, 302] on div "MoS2 (clone) Formula: MoS2 Si, Silicene, HEX (P-3m1) 2D (Monolayer), 2dm-5934 F…" at bounding box center [163, 390] width 163 height 495
click at [103, 228] on icon "button" at bounding box center [113, 217] width 21 height 21
click at [125, 229] on button "button" at bounding box center [113, 217] width 37 height 37
click at [311, 169] on p "[PERSON_NAME]" at bounding box center [301, 166] width 84 height 16
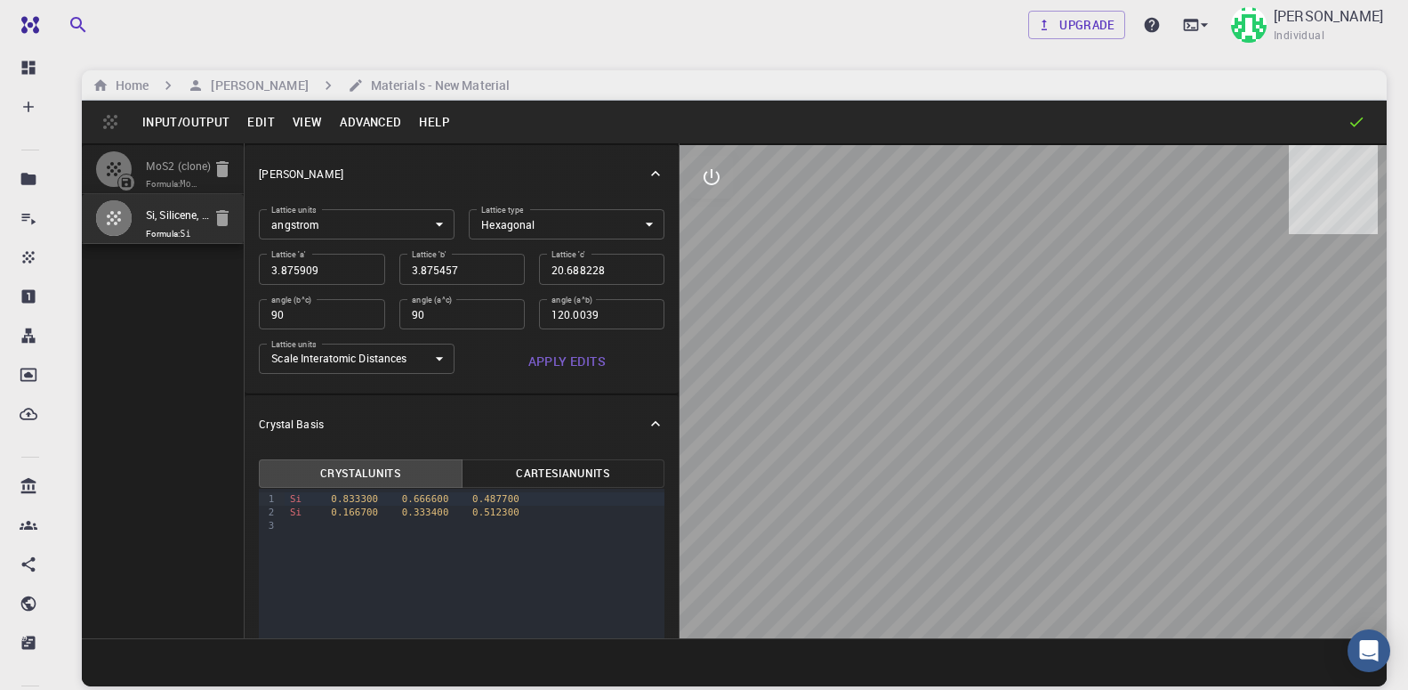
click at [434, 355] on body "Free Dashboard Create New Job New Material Create Material Upload File Import f…" at bounding box center [704, 412] width 1408 height 825
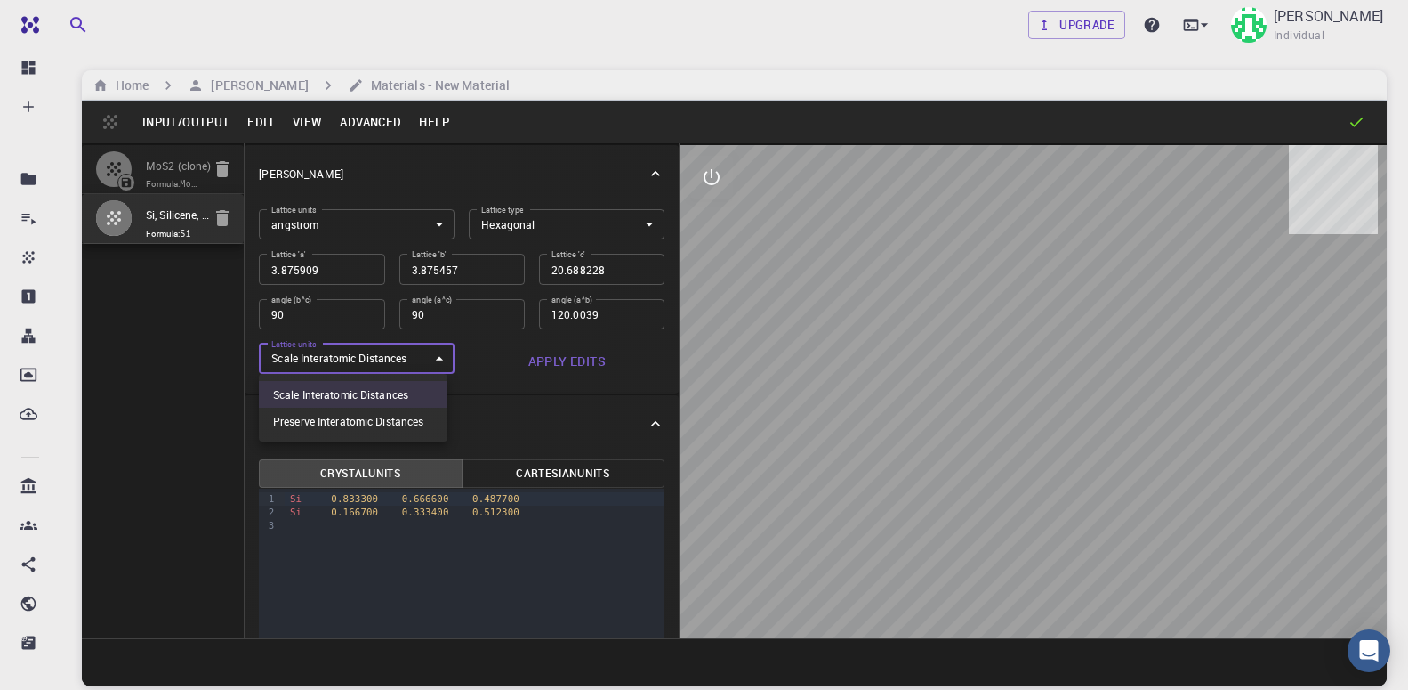
click at [434, 355] on div at bounding box center [704, 345] width 1408 height 690
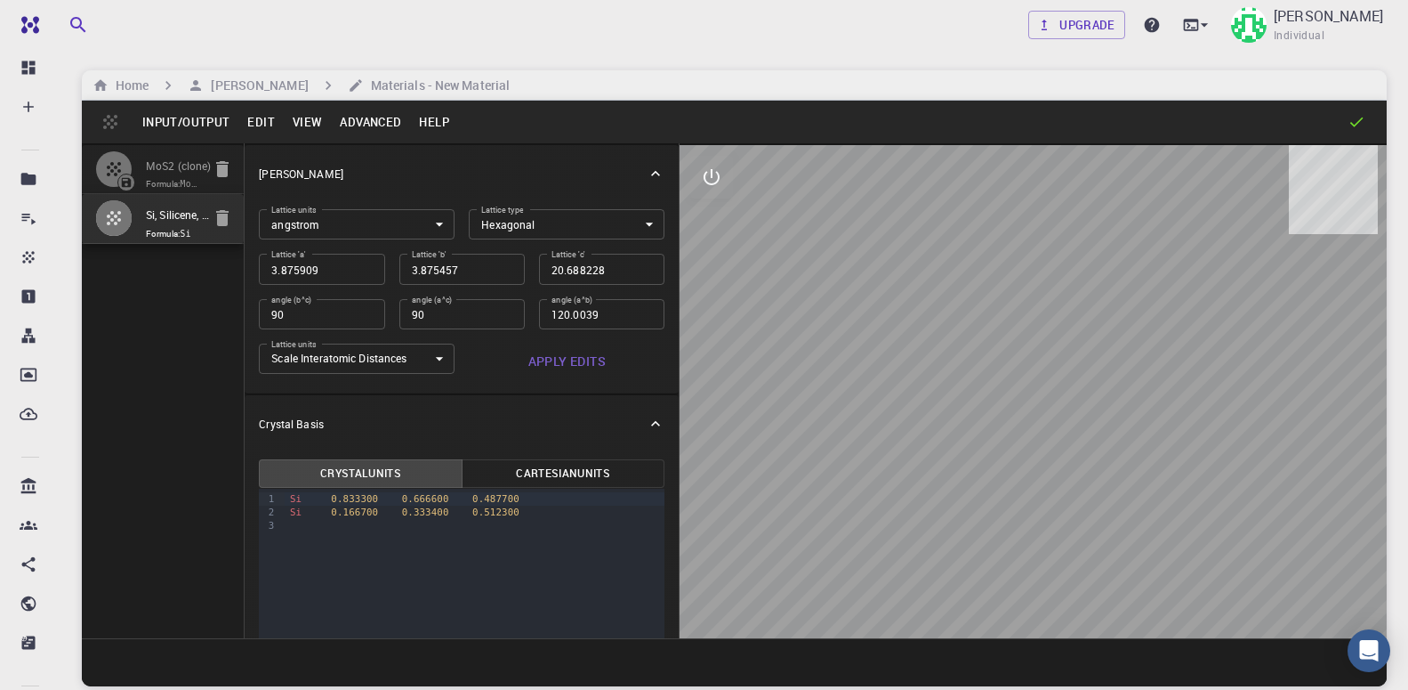
click at [138, 236] on div at bounding box center [121, 218] width 50 height 36
click at [432, 361] on body "Free Dashboard Create New Job New Material Create Material Upload File Import f…" at bounding box center [704, 412] width 1408 height 825
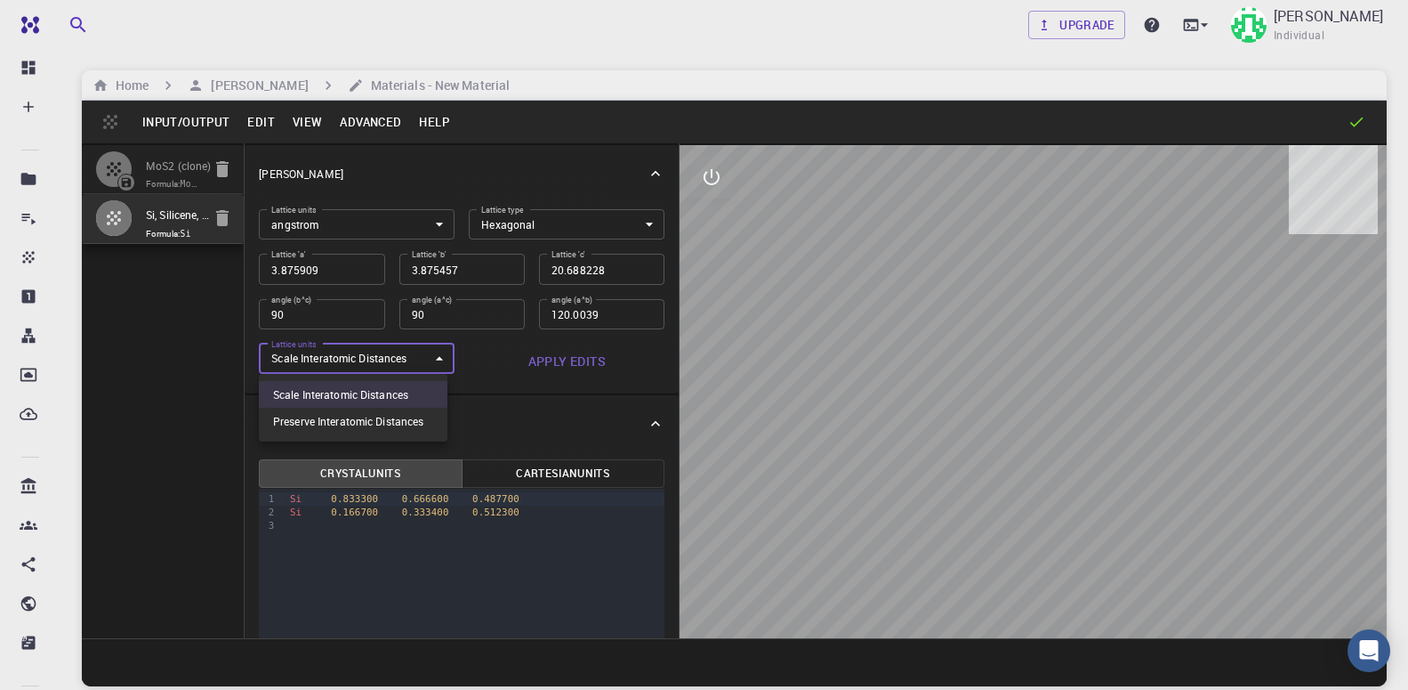
click at [432, 361] on div at bounding box center [704, 345] width 1408 height 690
click at [536, 472] on button "Cartesian Units" at bounding box center [564, 473] width 204 height 28
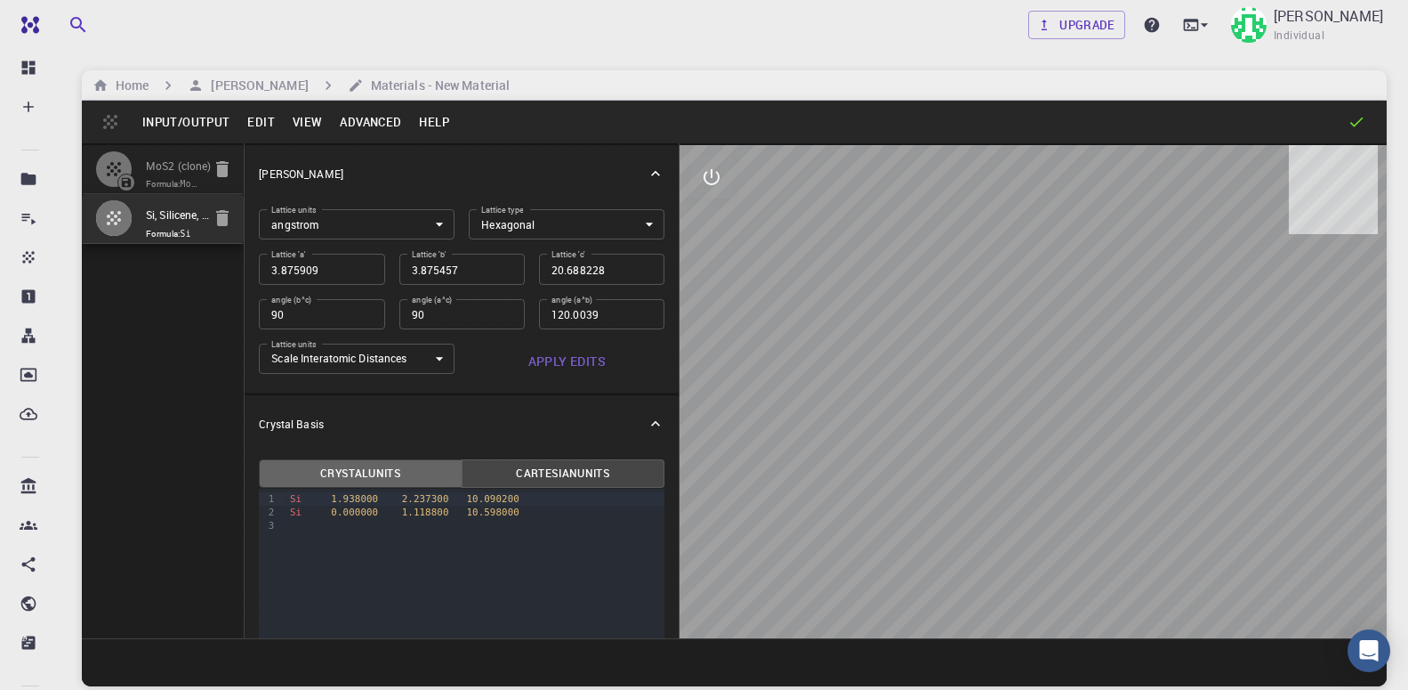
click at [378, 470] on button "Crystal Units" at bounding box center [361, 473] width 204 height 28
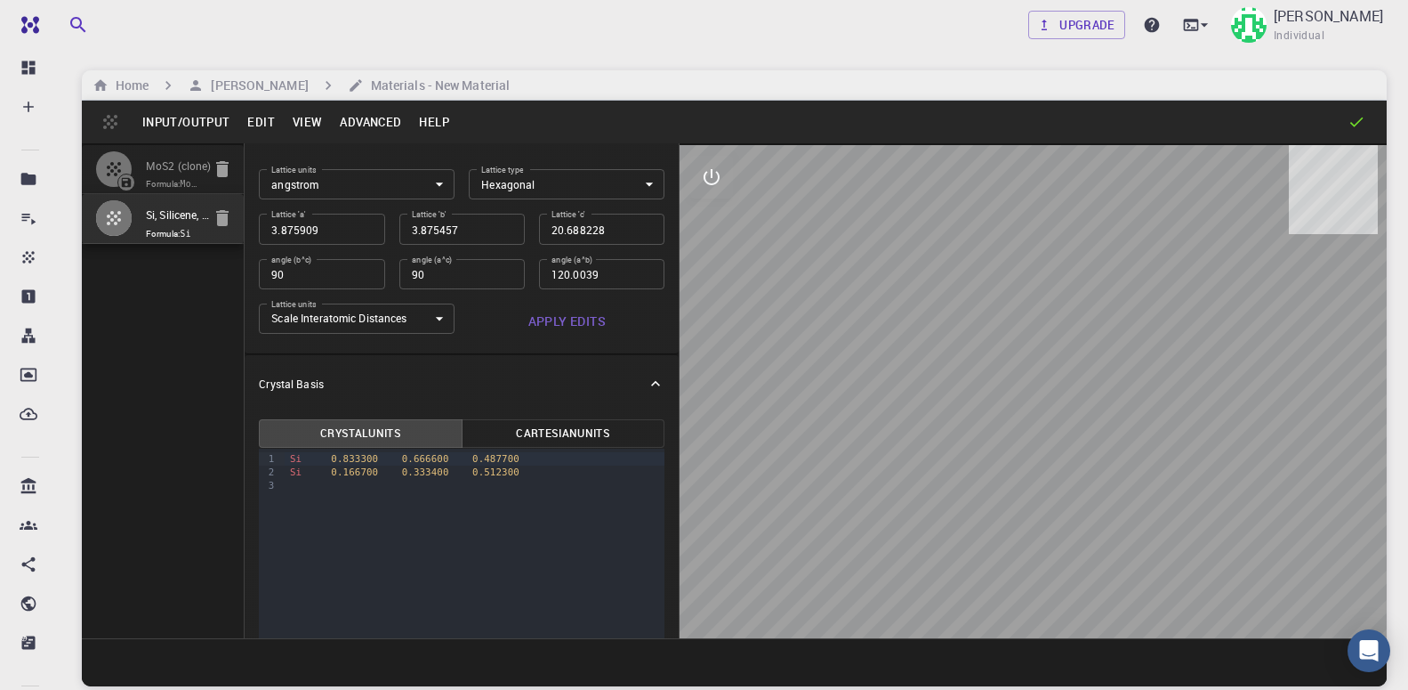
scroll to position [0, 0]
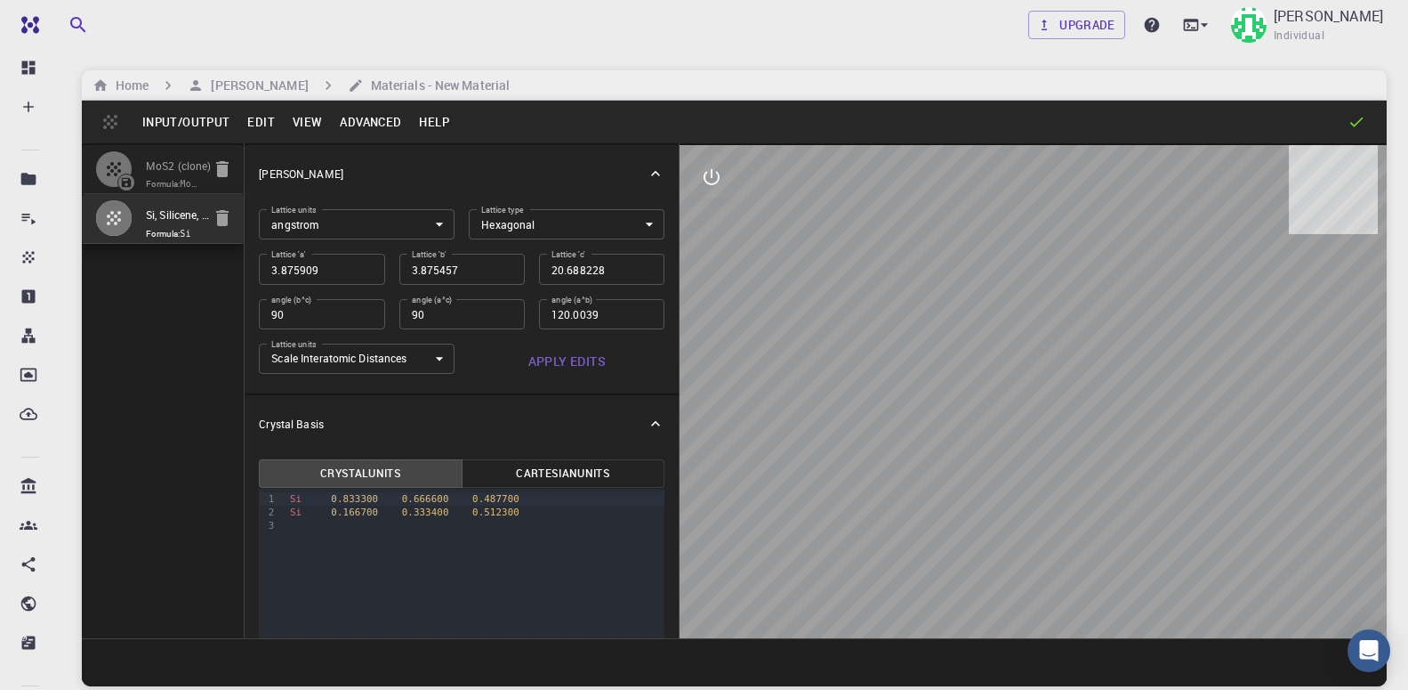
click at [108, 123] on div "Input/Output Edit View Advanced Help" at bounding box center [734, 122] width 1305 height 43
click at [147, 125] on button "Input/Output" at bounding box center [185, 122] width 105 height 28
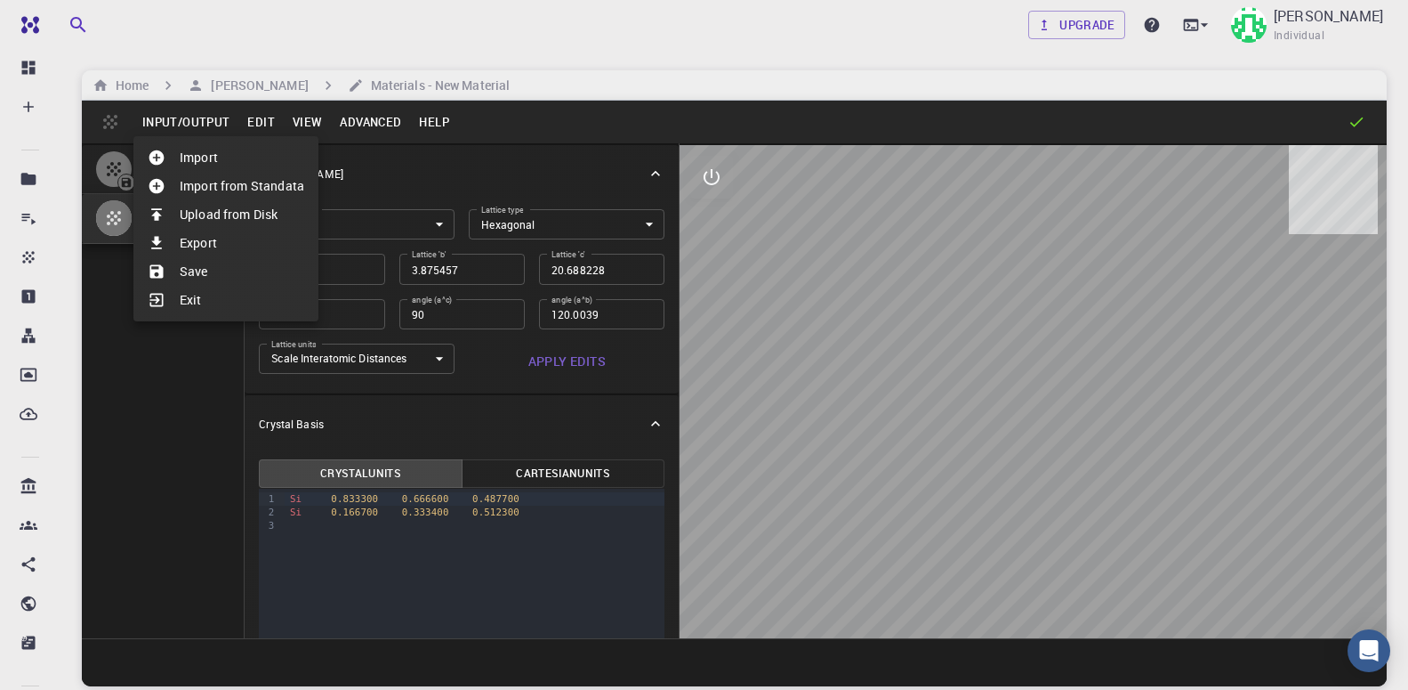
drag, startPoint x: 193, startPoint y: 269, endPoint x: 150, endPoint y: 387, distance: 125.8
click at [150, 387] on div "Import Import from Standata Upload from Disk Export Save Exit" at bounding box center [704, 345] width 1408 height 690
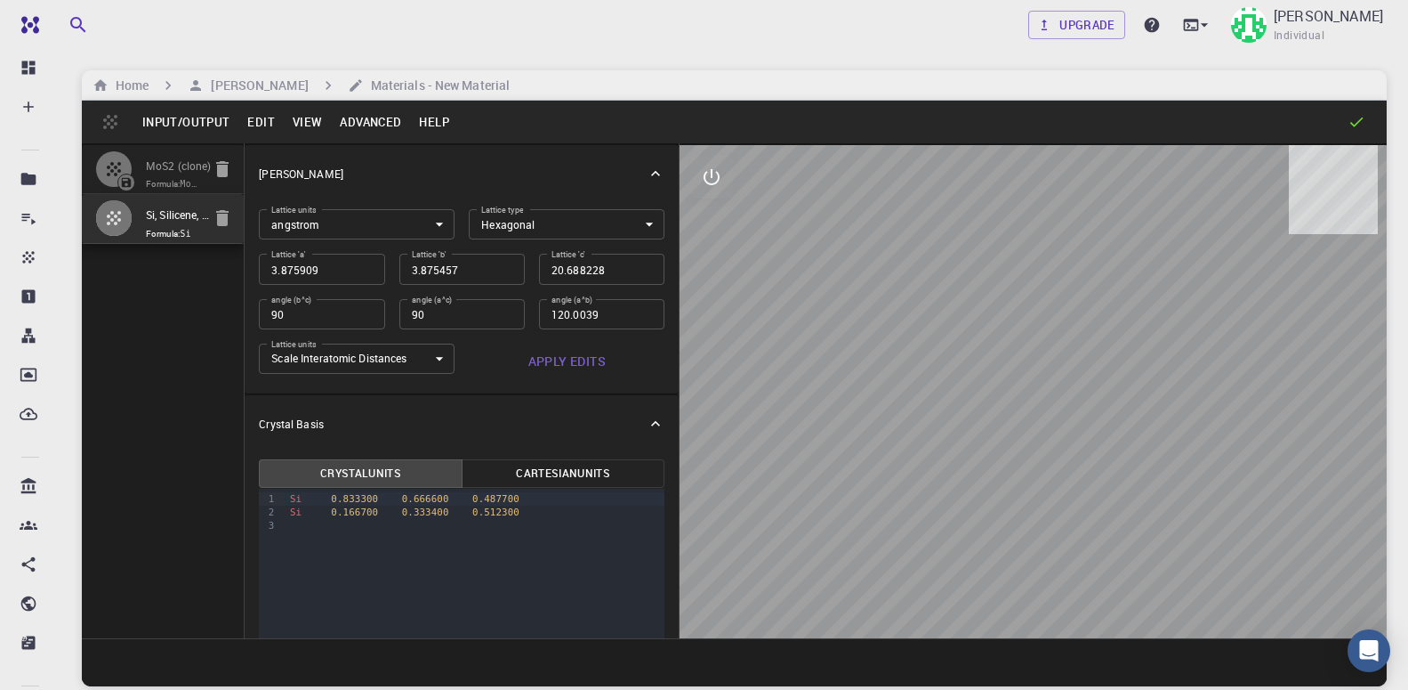
click at [174, 109] on button "Input/Output" at bounding box center [185, 122] width 105 height 28
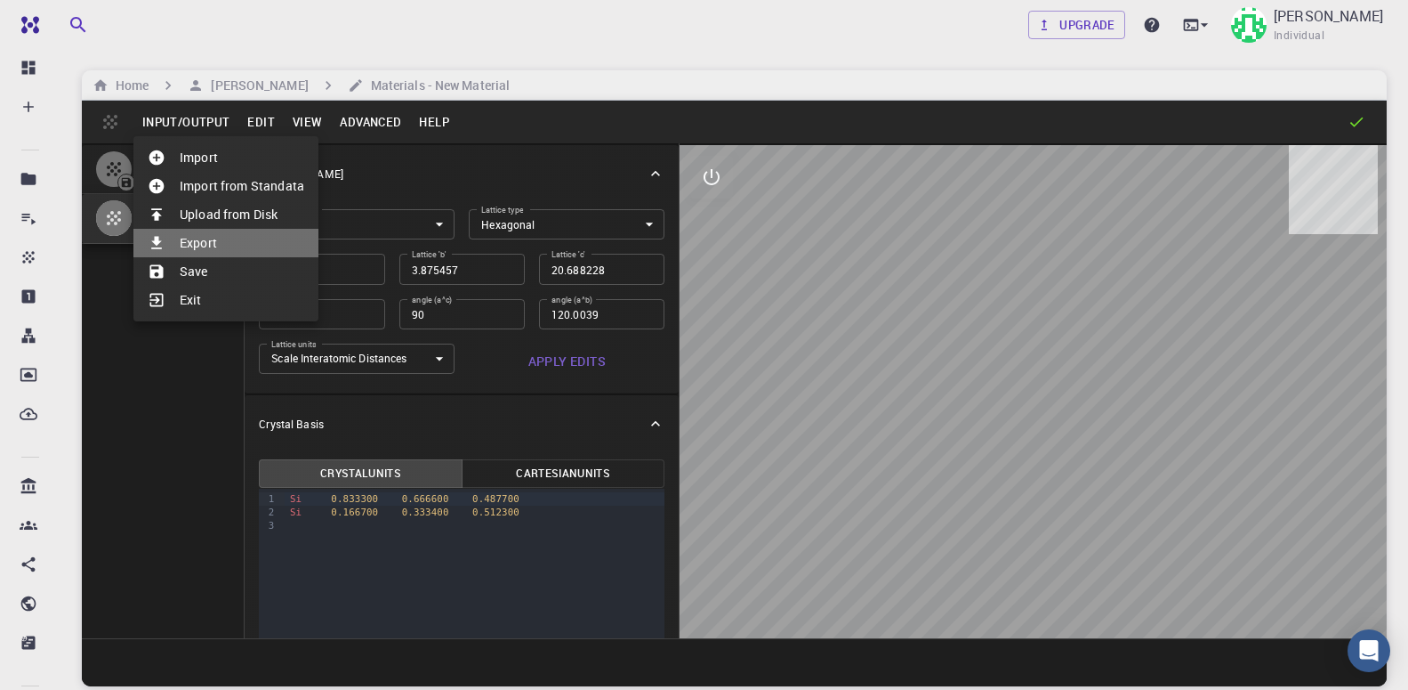
click at [191, 241] on li "Export" at bounding box center [225, 243] width 185 height 28
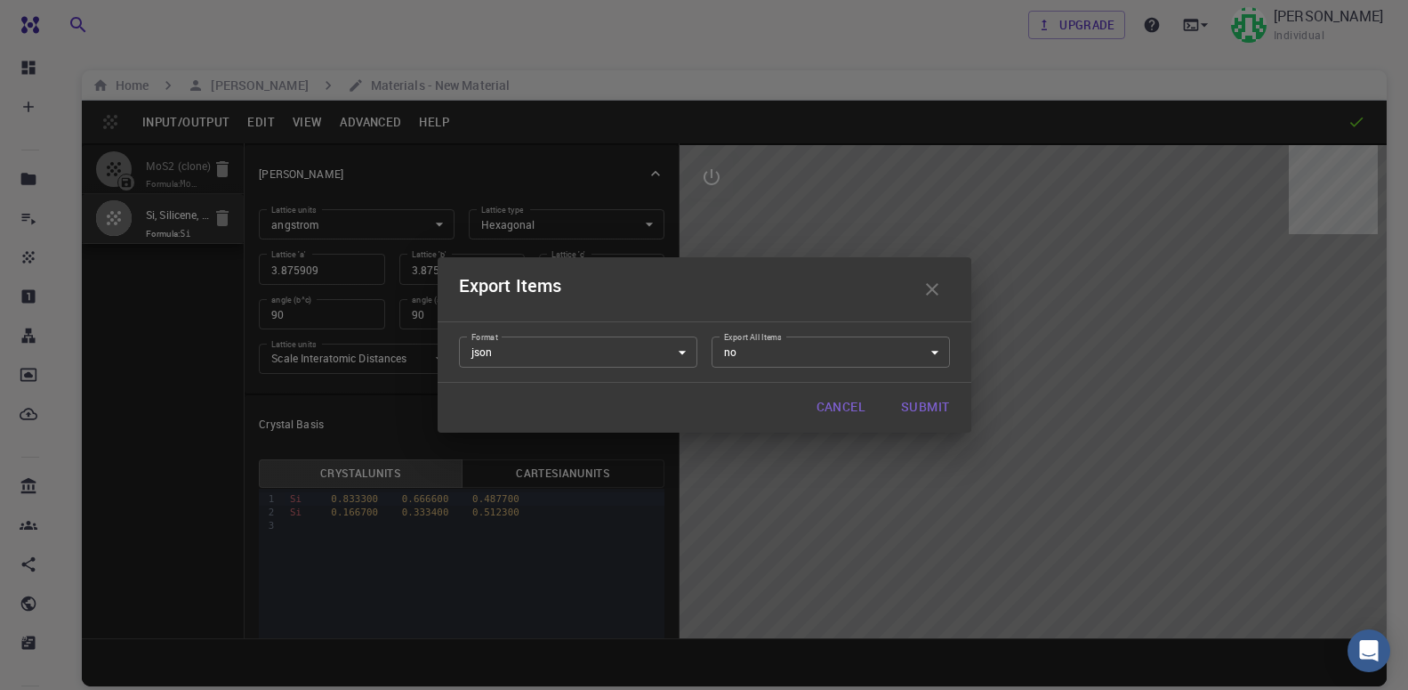
click at [830, 350] on body "Free Dashboard Create New Job New Material Create Material Upload File Import f…" at bounding box center [704, 412] width 1408 height 825
click at [830, 350] on div at bounding box center [704, 345] width 1408 height 690
click at [936, 289] on icon "button" at bounding box center [932, 288] width 21 height 21
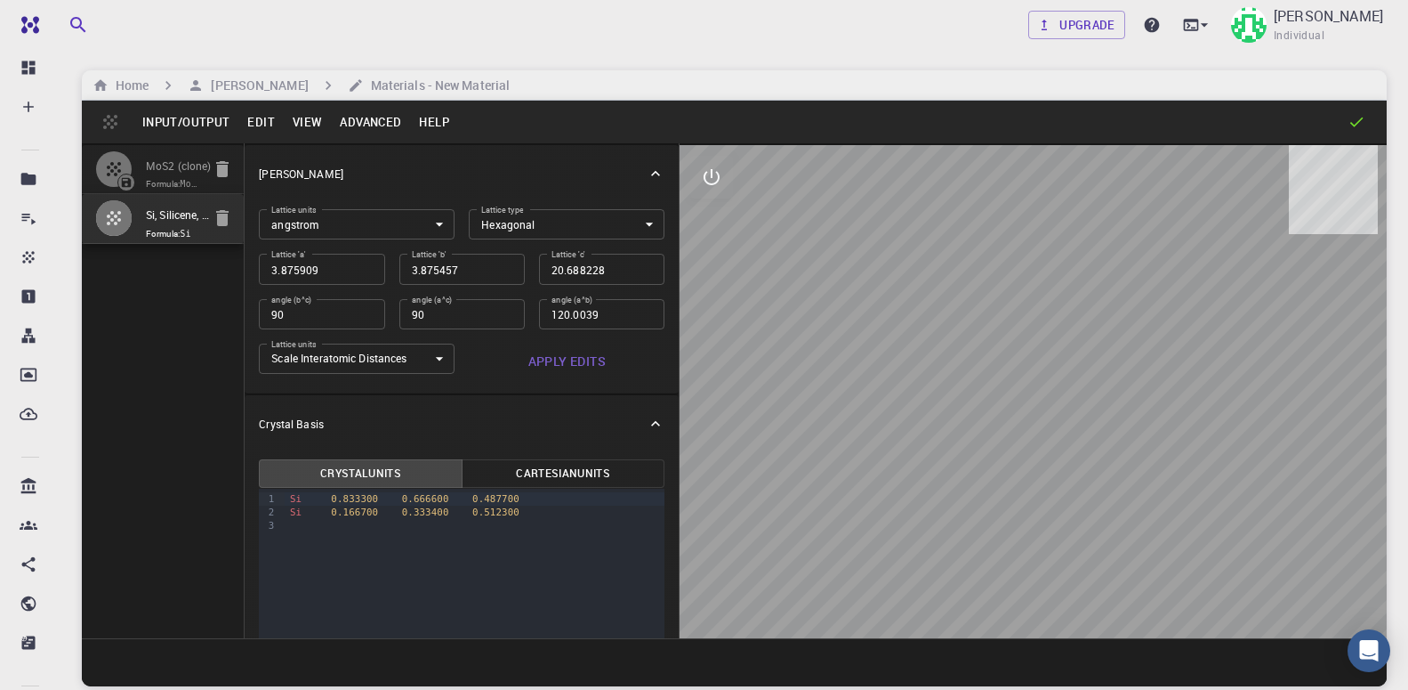
click at [179, 104] on div "Input/Output Edit View Advanced Help" at bounding box center [734, 122] width 1305 height 43
click at [174, 120] on button "Input/Output" at bounding box center [185, 122] width 105 height 28
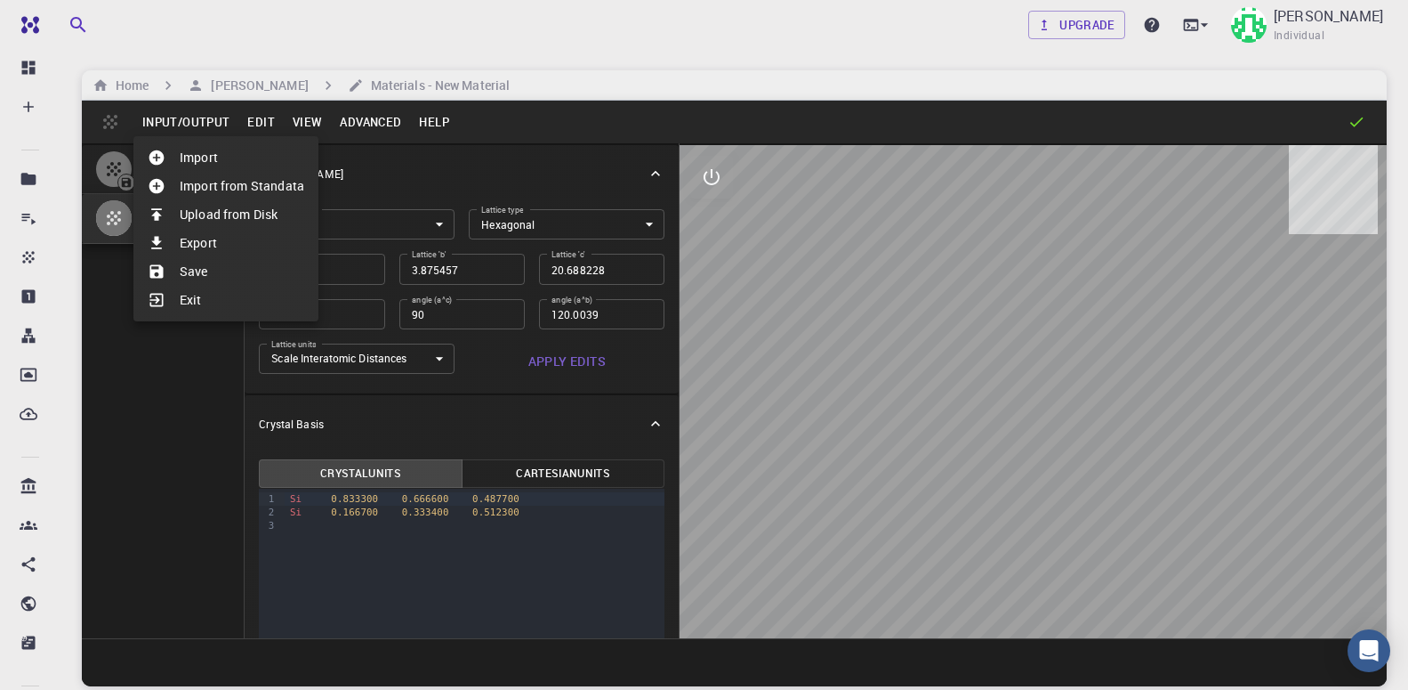
click at [209, 270] on li "Save" at bounding box center [225, 271] width 185 height 28
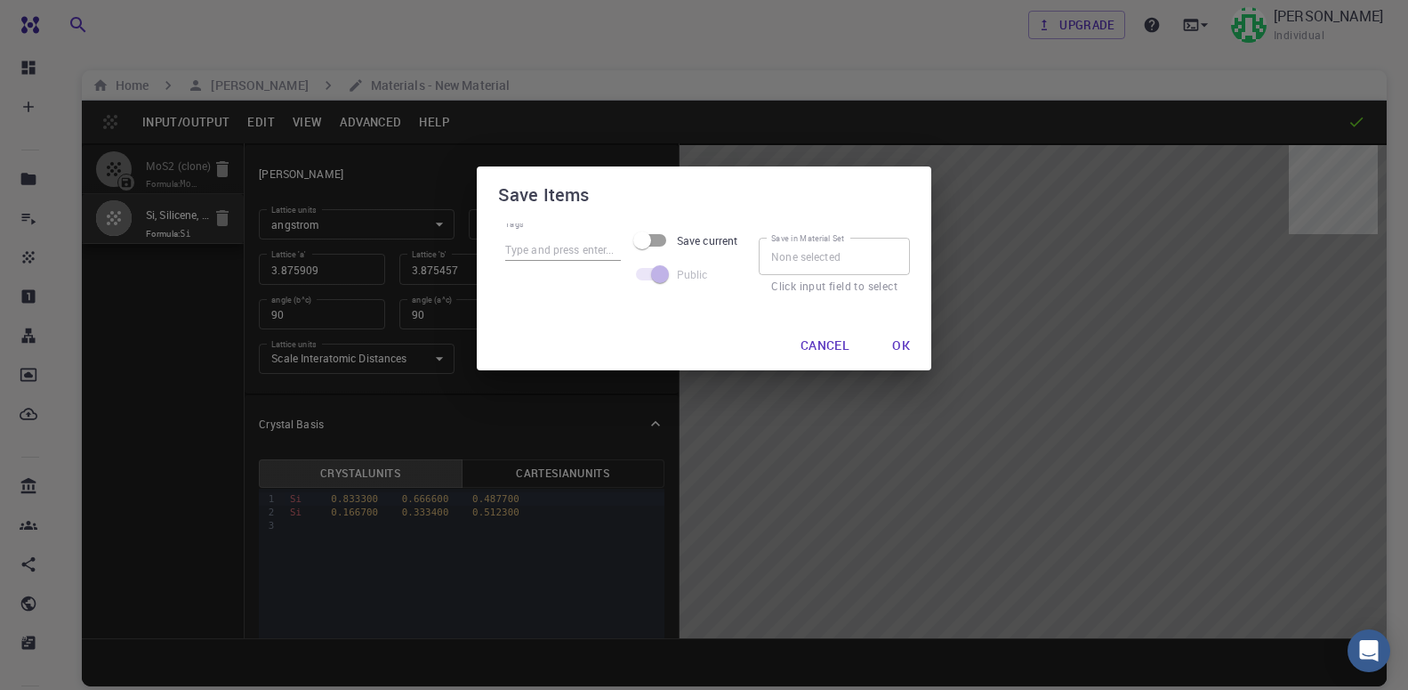
click at [845, 348] on button "Cancel" at bounding box center [824, 345] width 77 height 36
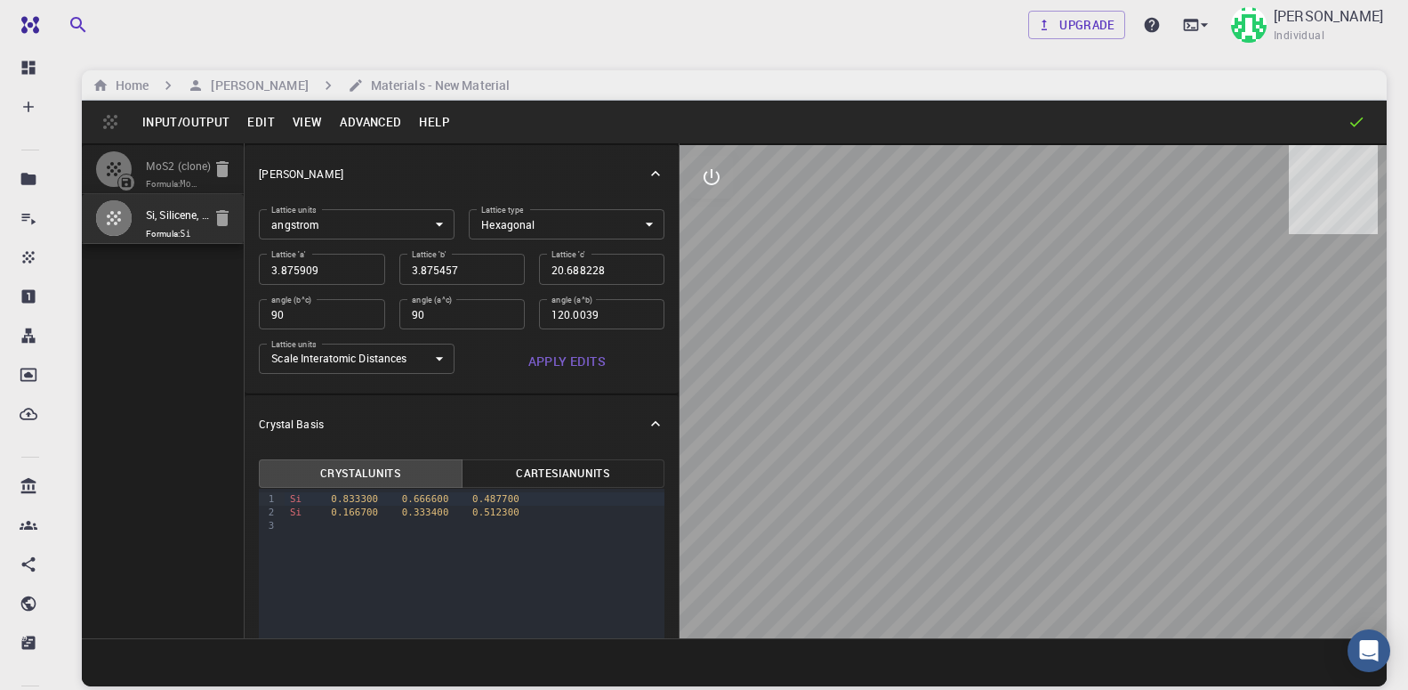
click at [277, 120] on button "Edit" at bounding box center [260, 122] width 45 height 28
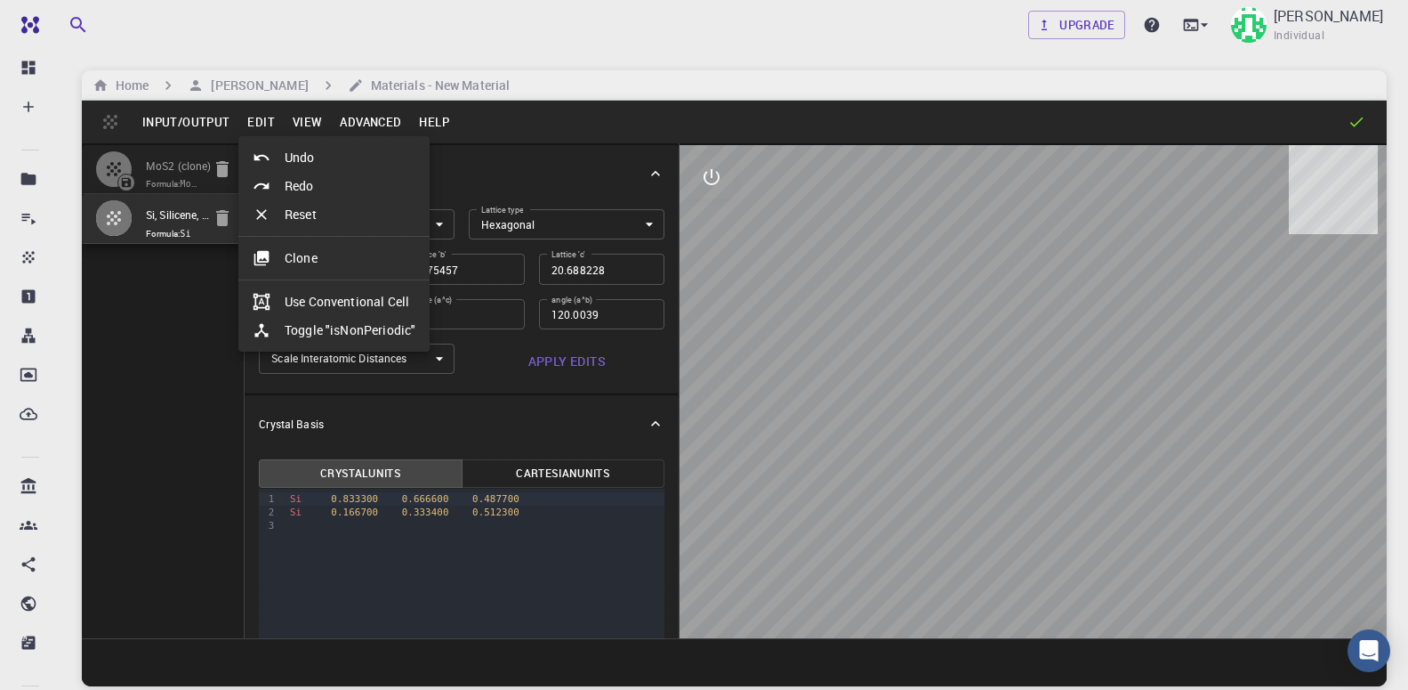
click at [297, 121] on div at bounding box center [704, 345] width 1408 height 690
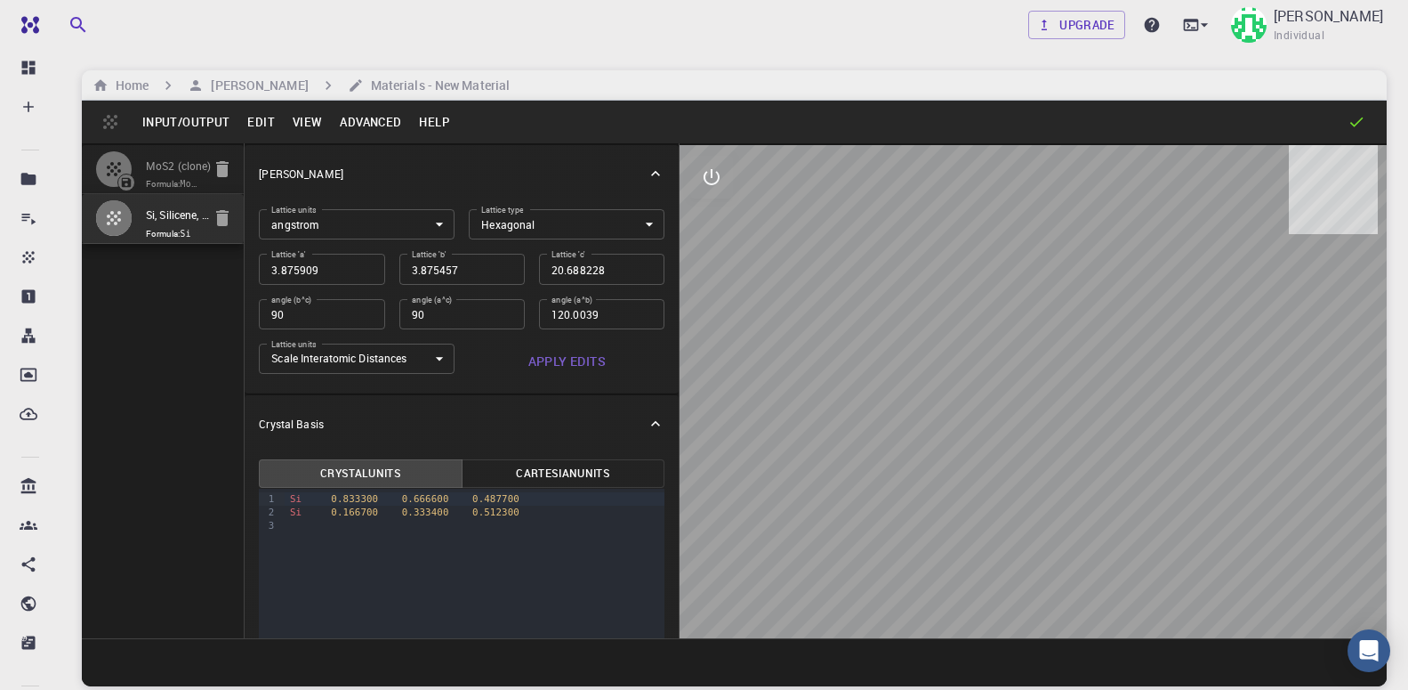
click at [303, 122] on button "View" at bounding box center [308, 122] width 48 height 28
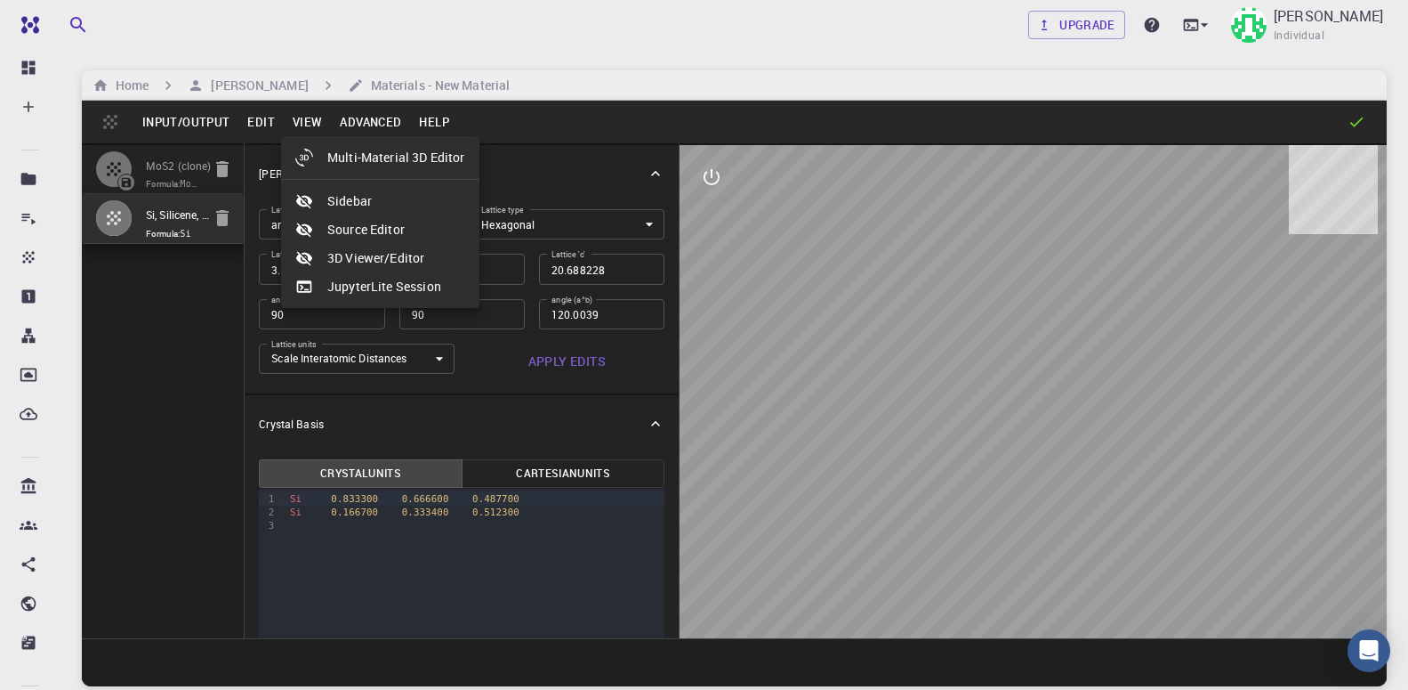
click at [385, 117] on div at bounding box center [704, 345] width 1408 height 690
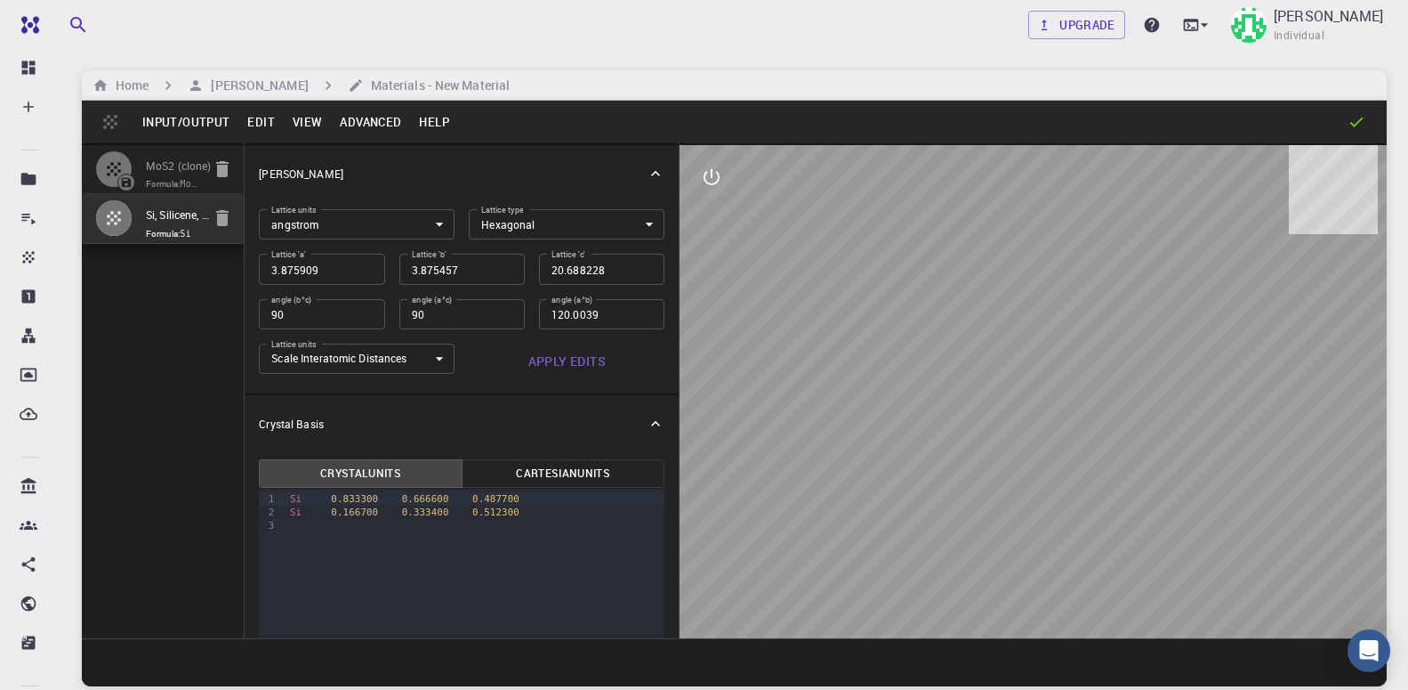
click at [376, 118] on button "Advanced" at bounding box center [370, 122] width 79 height 28
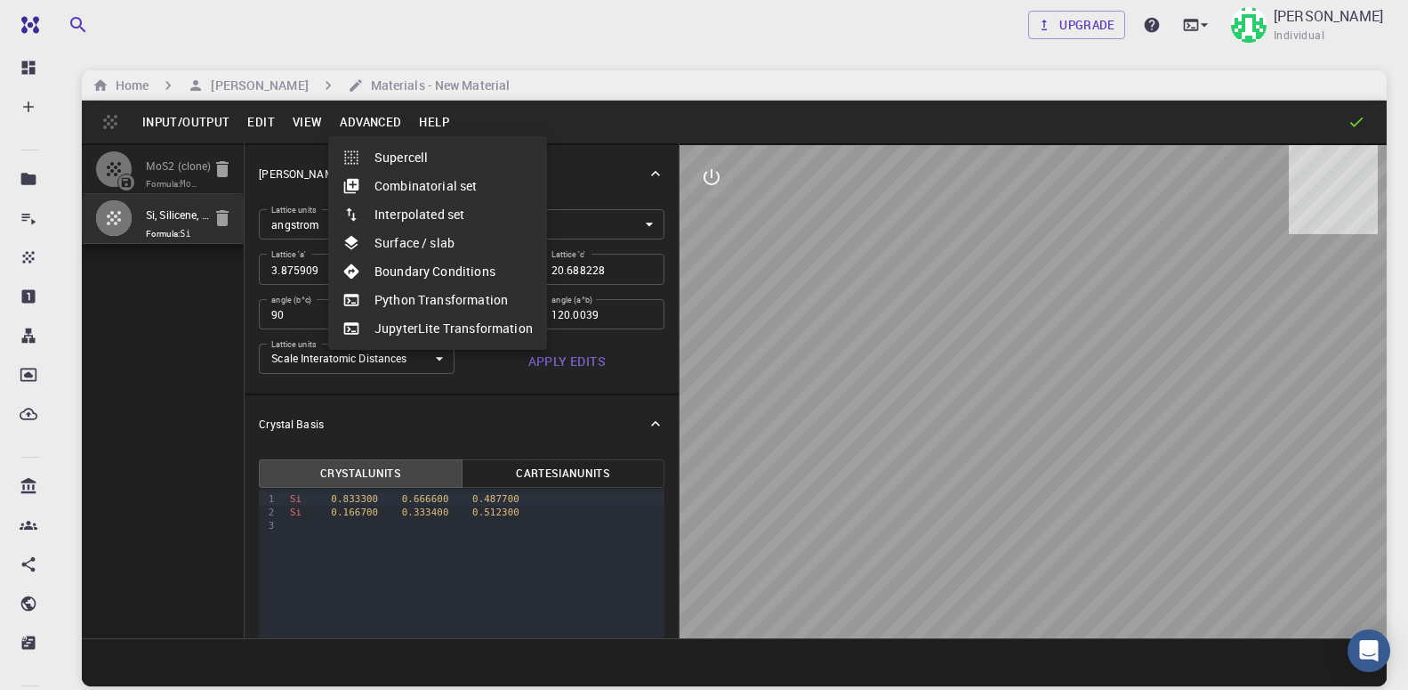
click at [190, 120] on div at bounding box center [704, 345] width 1408 height 690
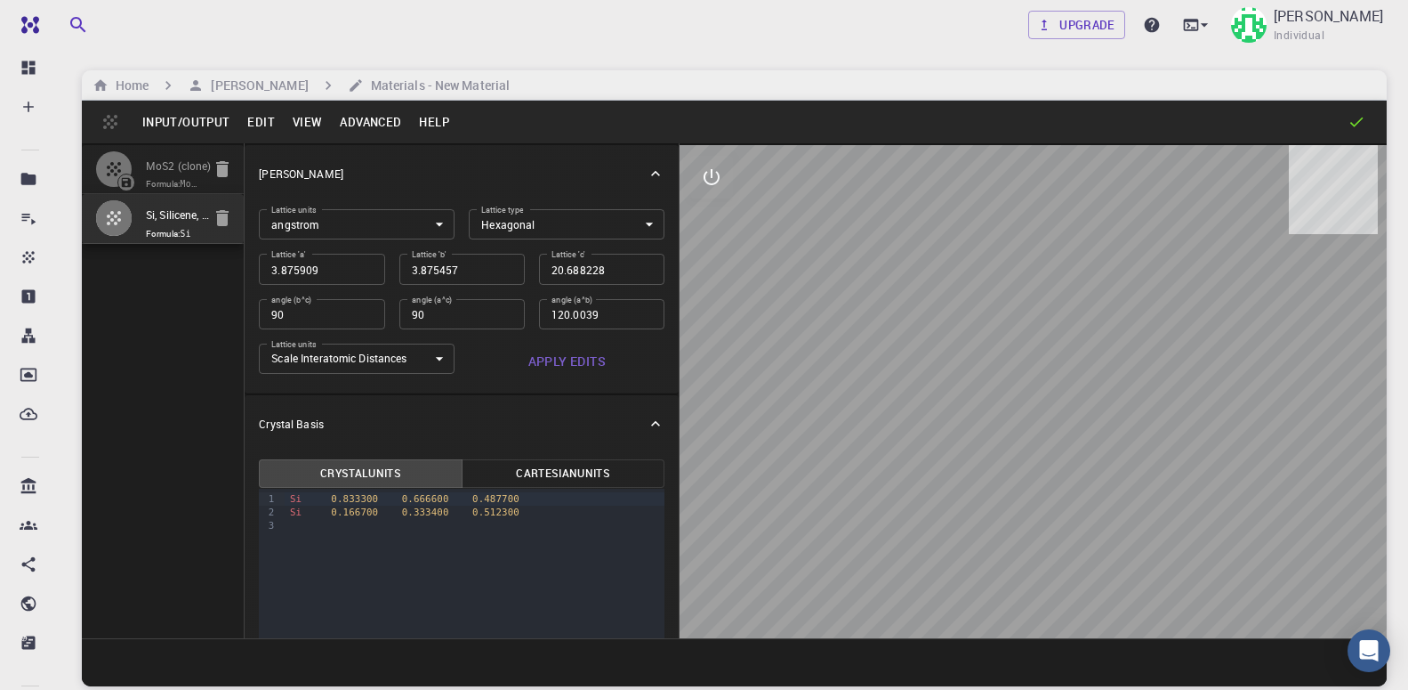
click at [179, 125] on button "Input/Output" at bounding box center [185, 122] width 105 height 28
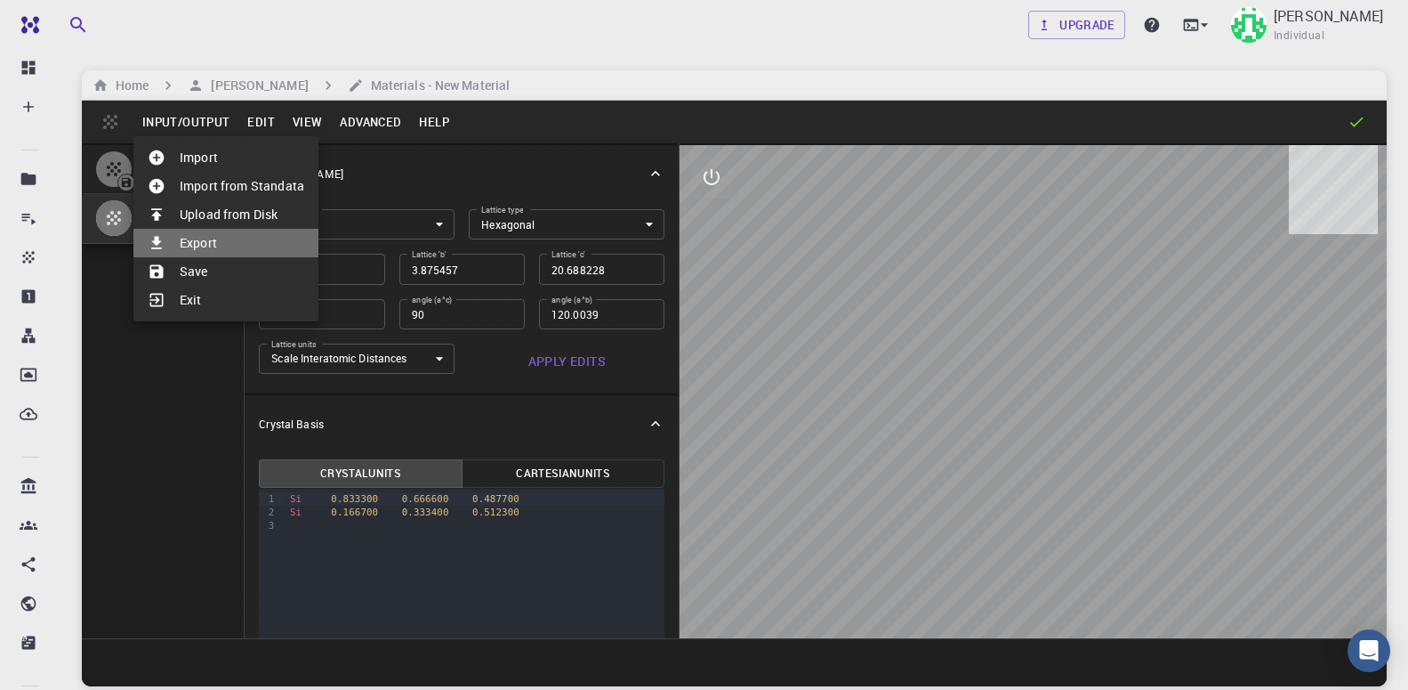
click at [225, 247] on li "Export" at bounding box center [225, 243] width 185 height 28
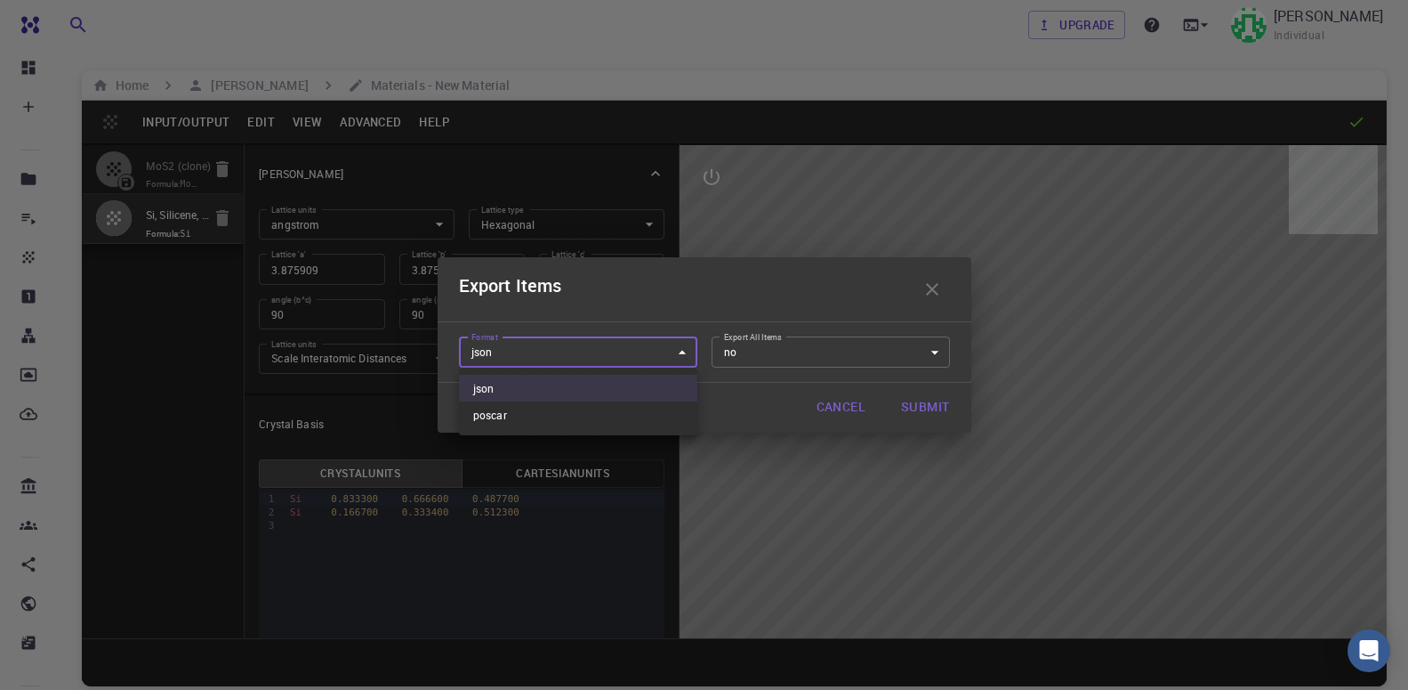
click at [685, 353] on body "Free Dashboard Create New Job New Material Create Material Upload File Import f…" at bounding box center [704, 412] width 1408 height 825
click at [553, 411] on li "poscar" at bounding box center [578, 414] width 238 height 27
type input "poscar"
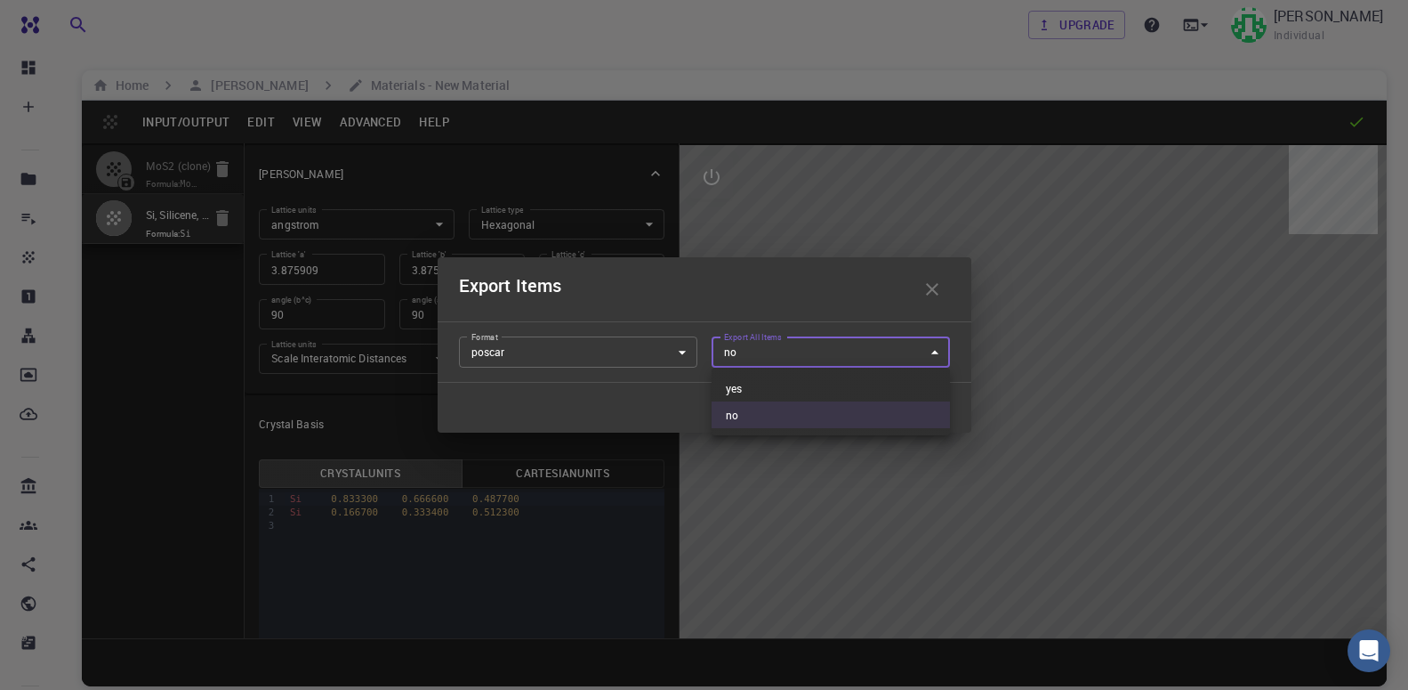
click at [840, 354] on body "Free Dashboard Create New Job New Material Create Material Upload File Import f…" at bounding box center [704, 412] width 1408 height 825
click at [840, 354] on div at bounding box center [704, 345] width 1408 height 690
click at [938, 407] on button "Submit" at bounding box center [925, 408] width 77 height 36
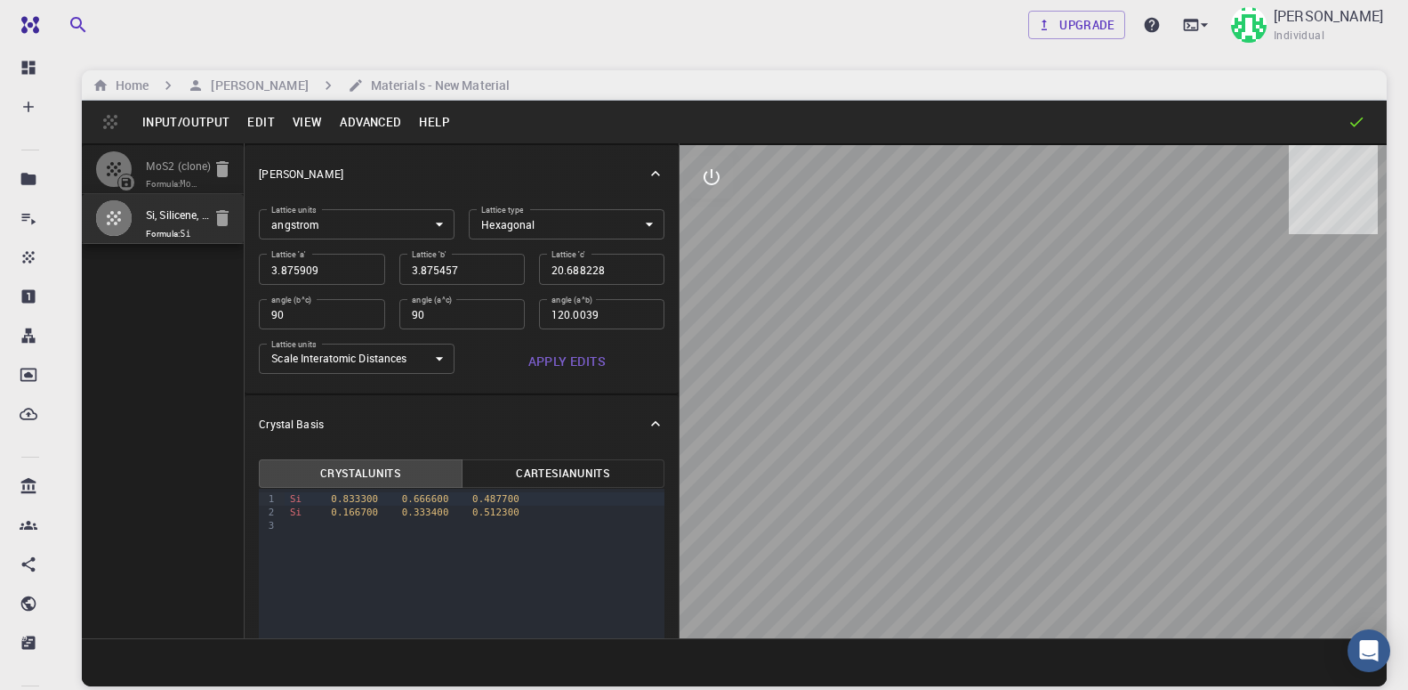
click at [155, 127] on button "Input/Output" at bounding box center [185, 122] width 105 height 28
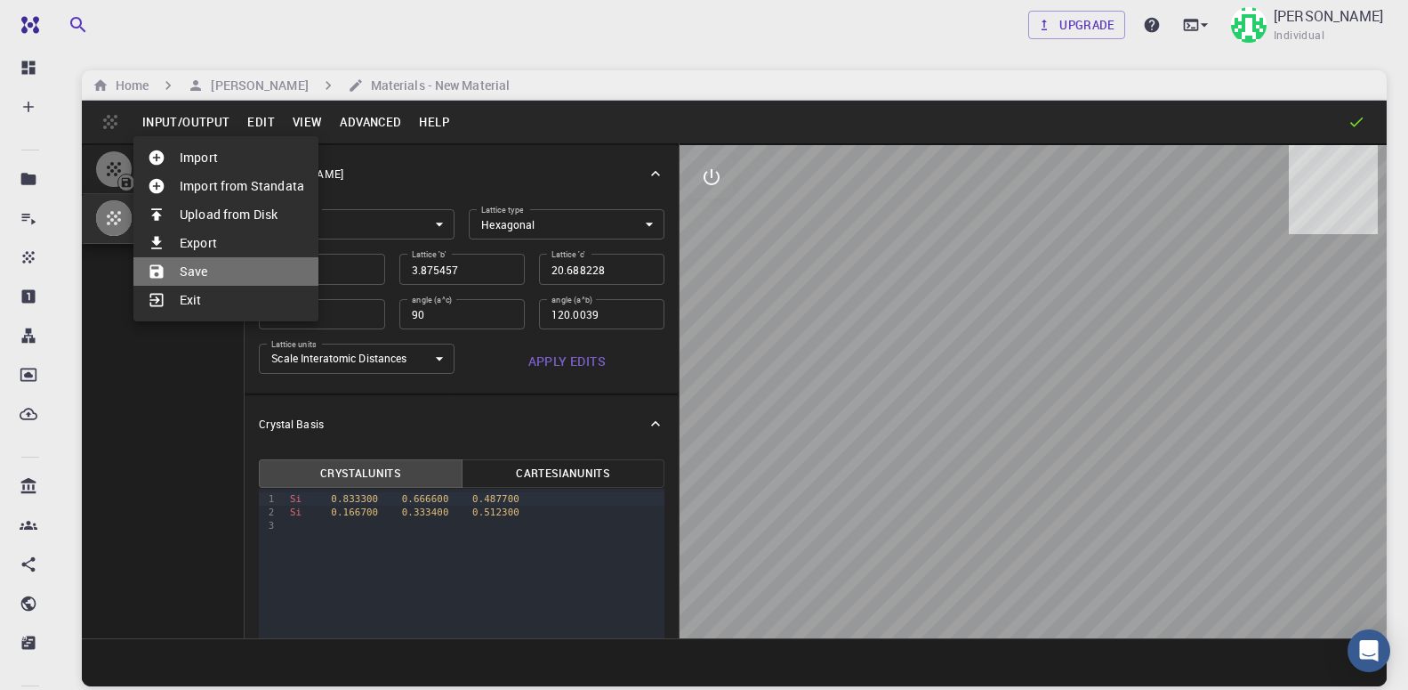
click at [188, 273] on li "Save" at bounding box center [225, 271] width 185 height 28
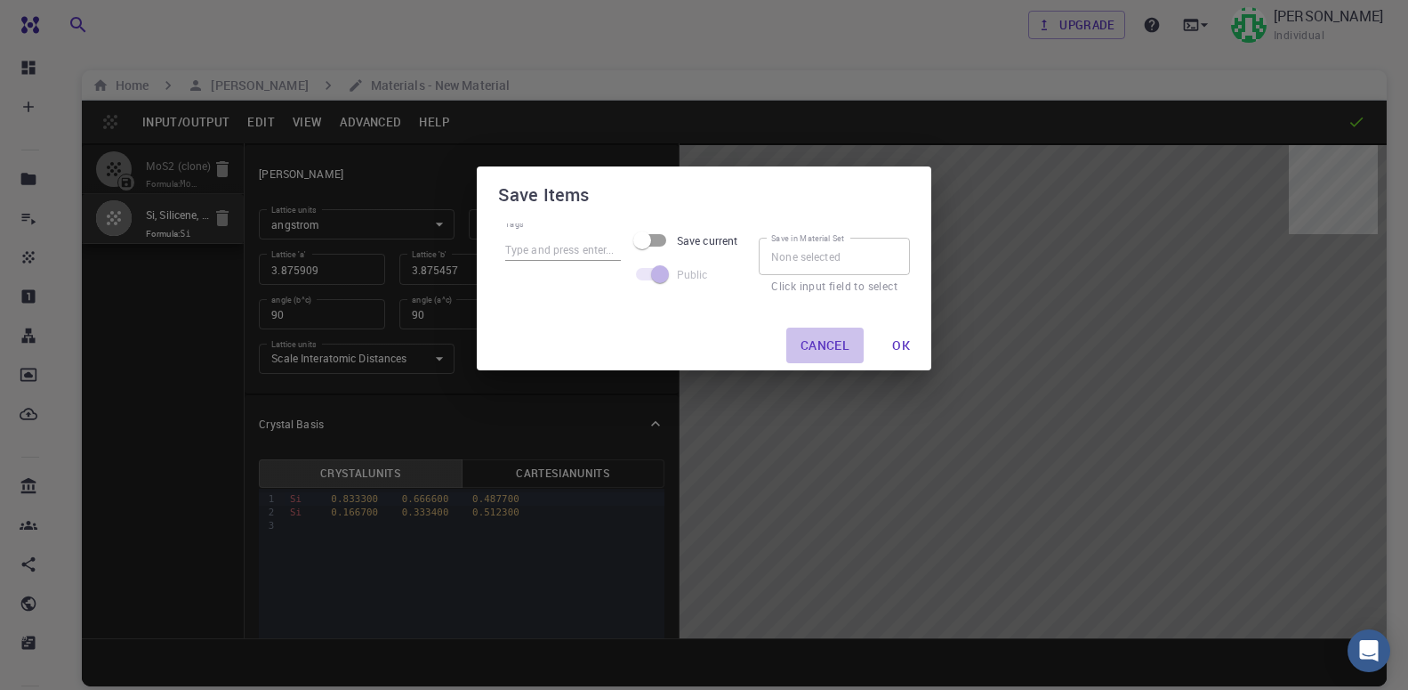
click at [854, 345] on button "Cancel" at bounding box center [824, 345] width 77 height 36
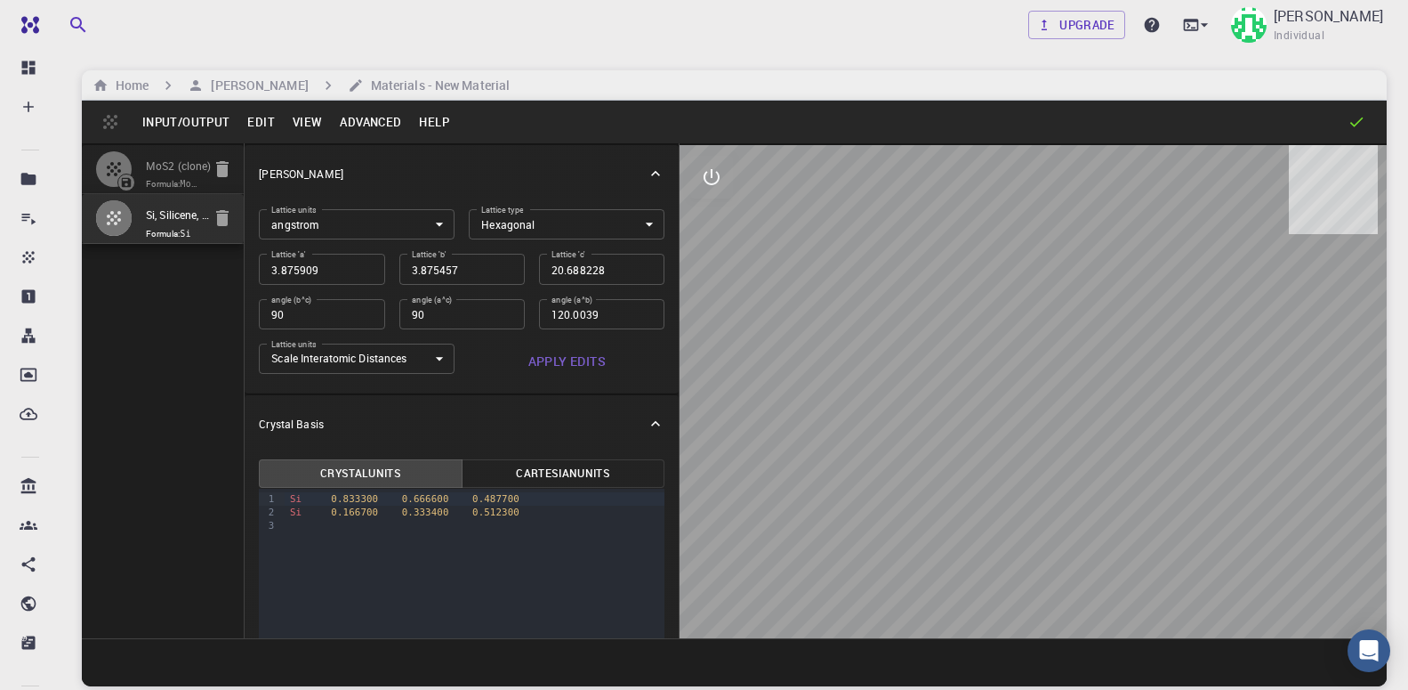
click at [196, 113] on button "Input/Output" at bounding box center [185, 122] width 105 height 28
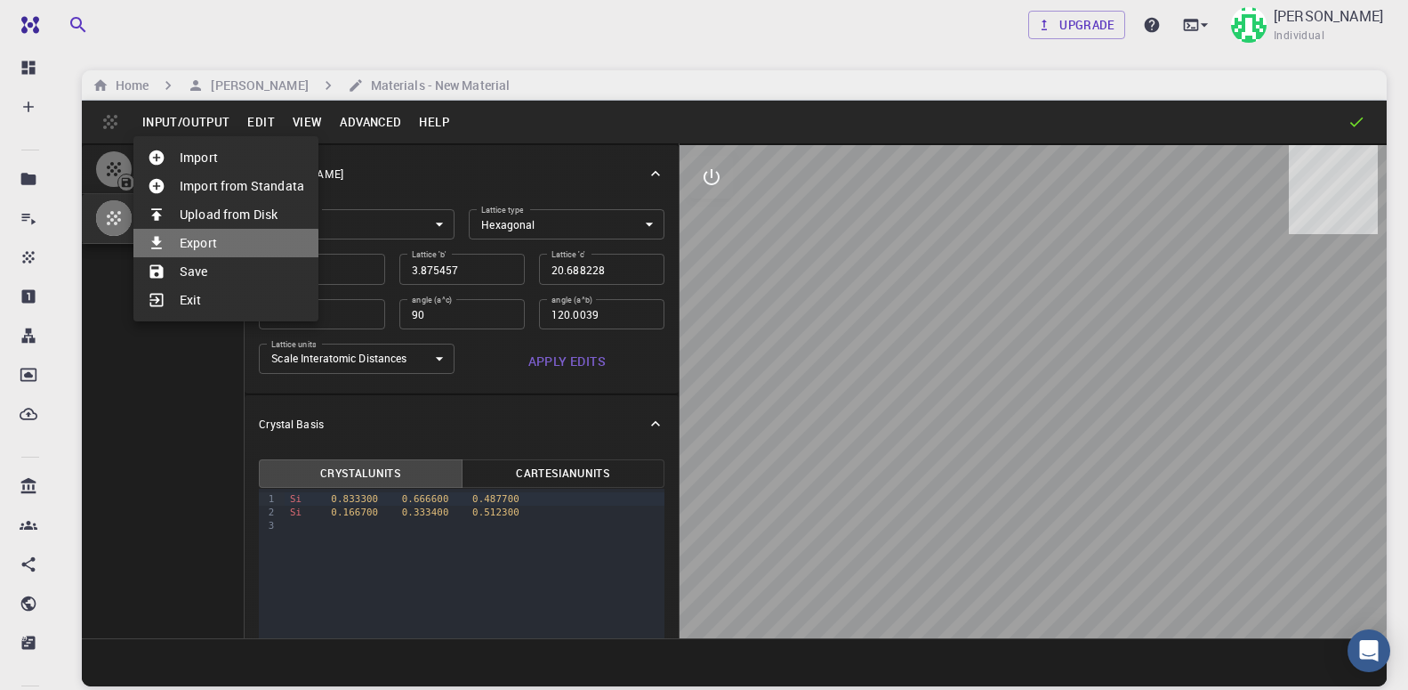
click at [215, 244] on li "Export" at bounding box center [225, 243] width 185 height 28
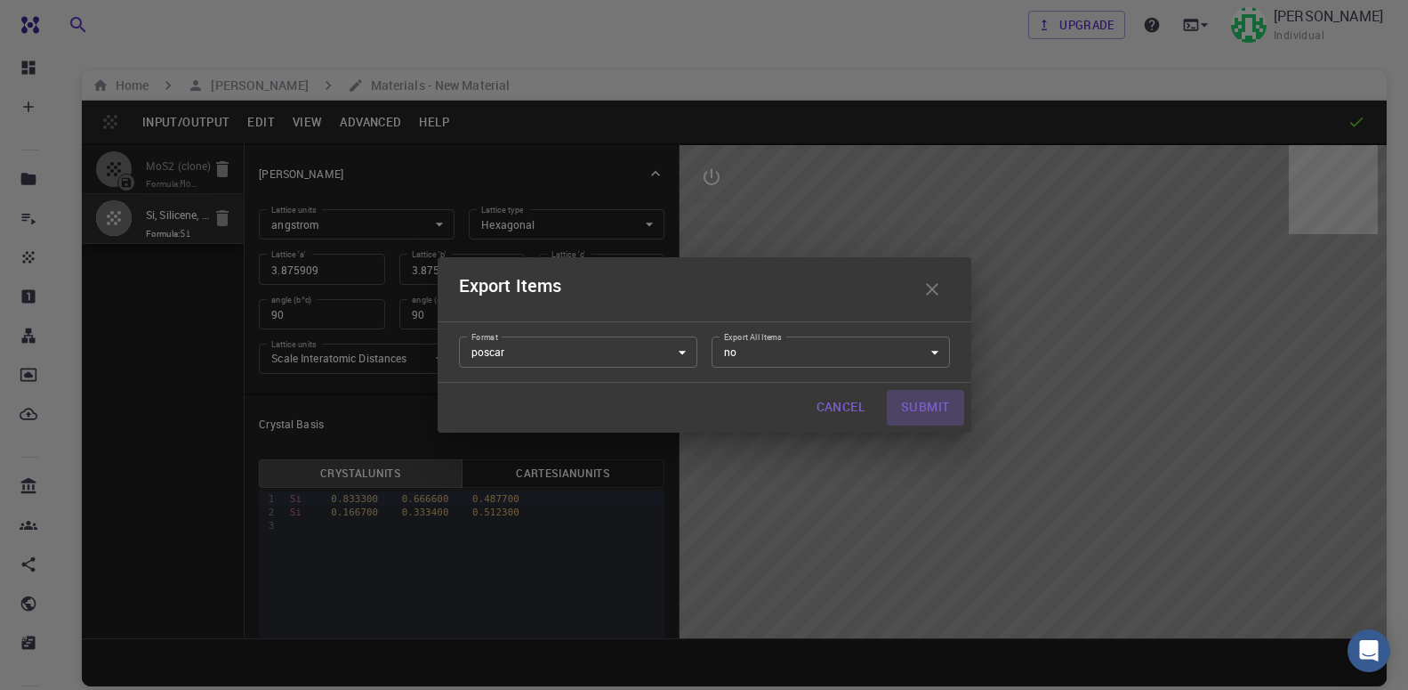
click at [914, 413] on button "Submit" at bounding box center [925, 408] width 77 height 36
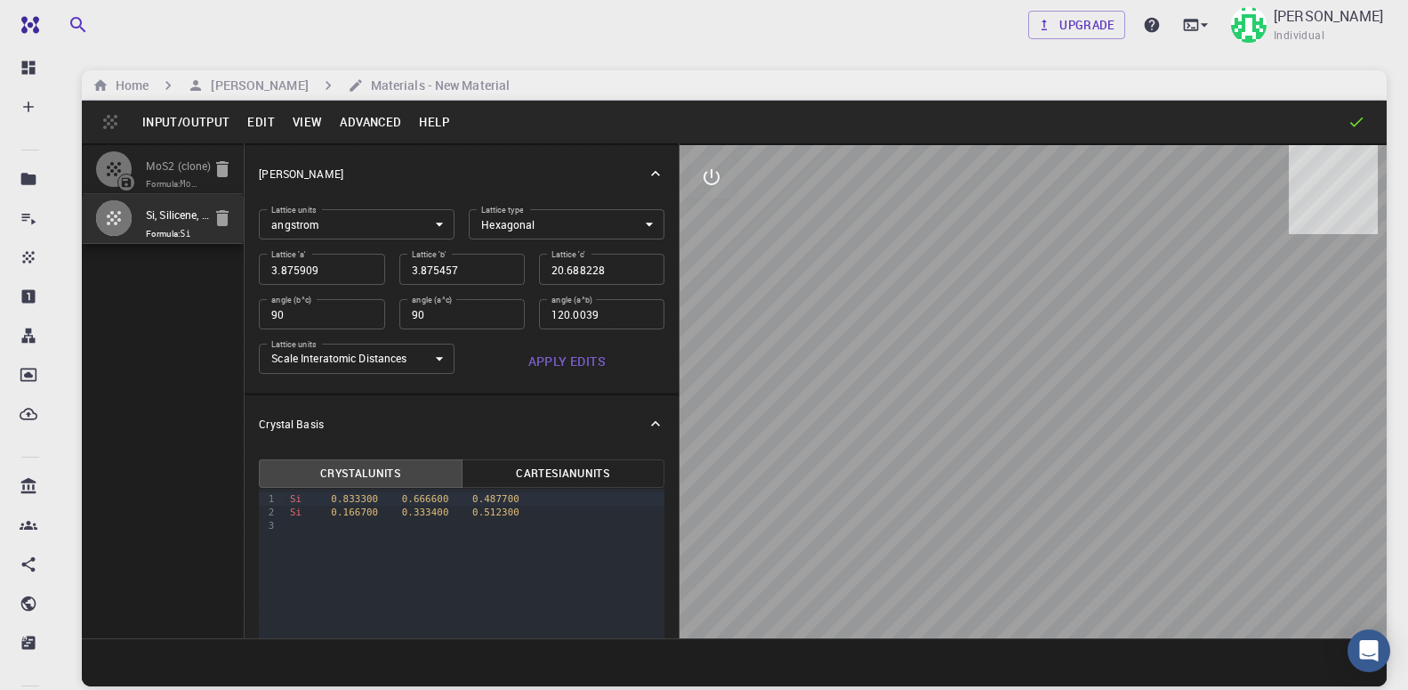
click at [374, 112] on button "Advanced" at bounding box center [370, 122] width 79 height 28
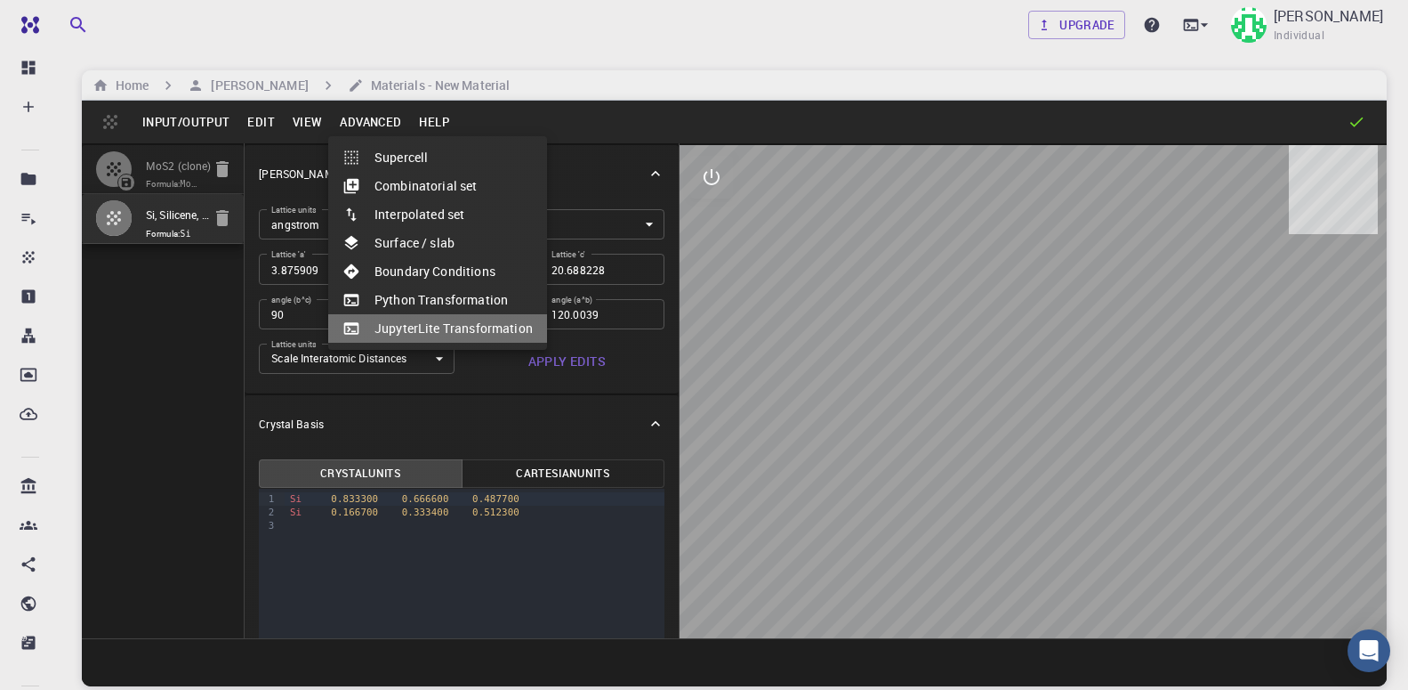
click at [472, 331] on li "JupyterLite Transformation" at bounding box center [437, 328] width 219 height 28
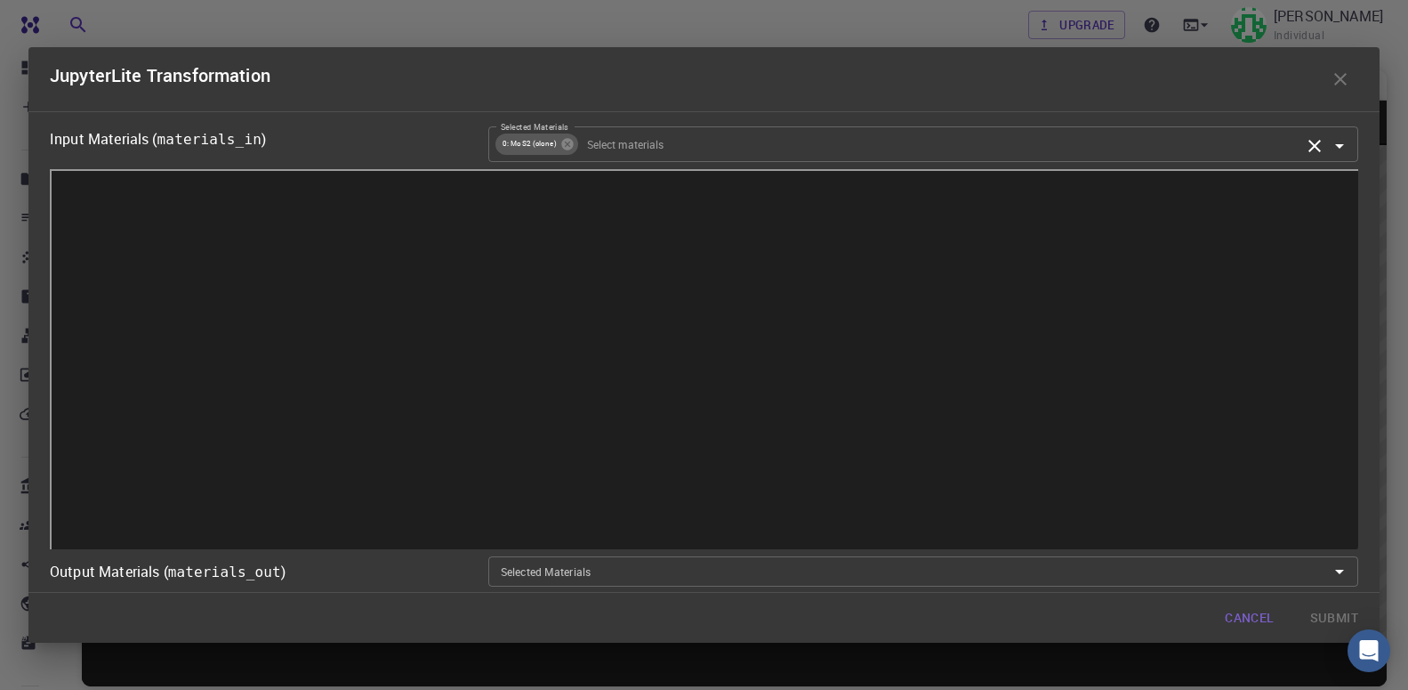
click at [667, 143] on input "Selected Materials" at bounding box center [940, 144] width 721 height 20
click at [625, 144] on input "Selected Materials" at bounding box center [940, 144] width 721 height 20
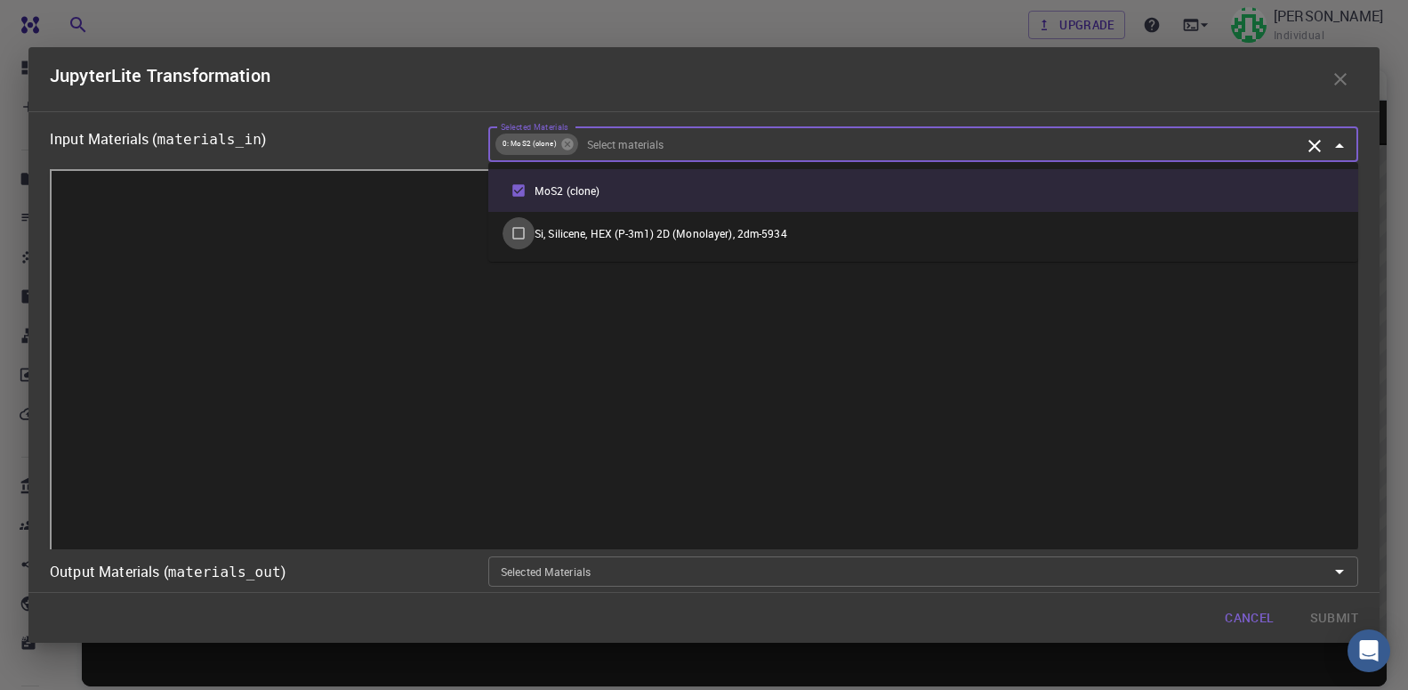
click at [516, 235] on input "checkbox" at bounding box center [519, 233] width 32 height 32
